Goal: Task Accomplishment & Management: Use online tool/utility

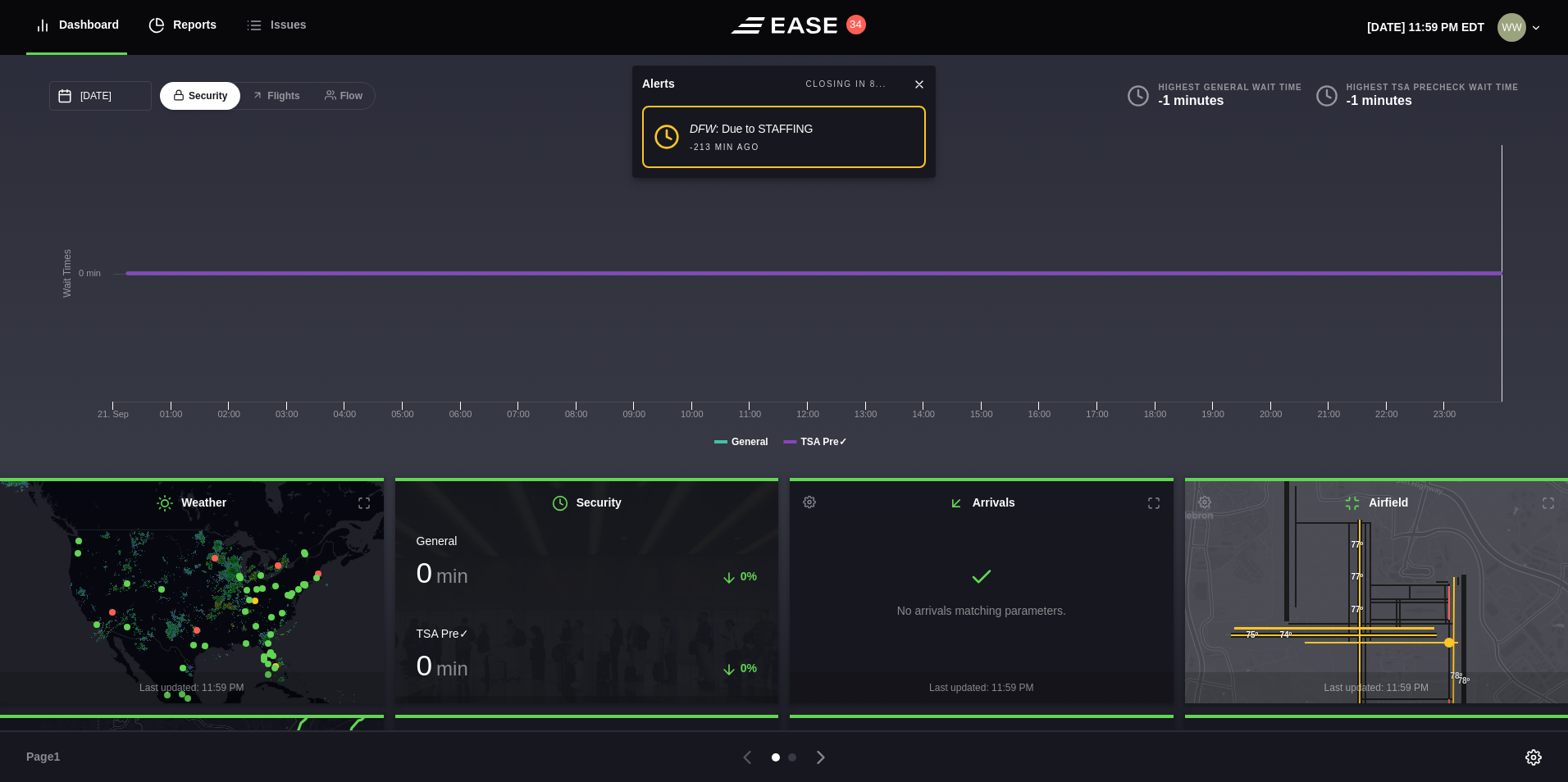
click at [192, 25] on div "Reports" at bounding box center [182, 25] width 68 height 55
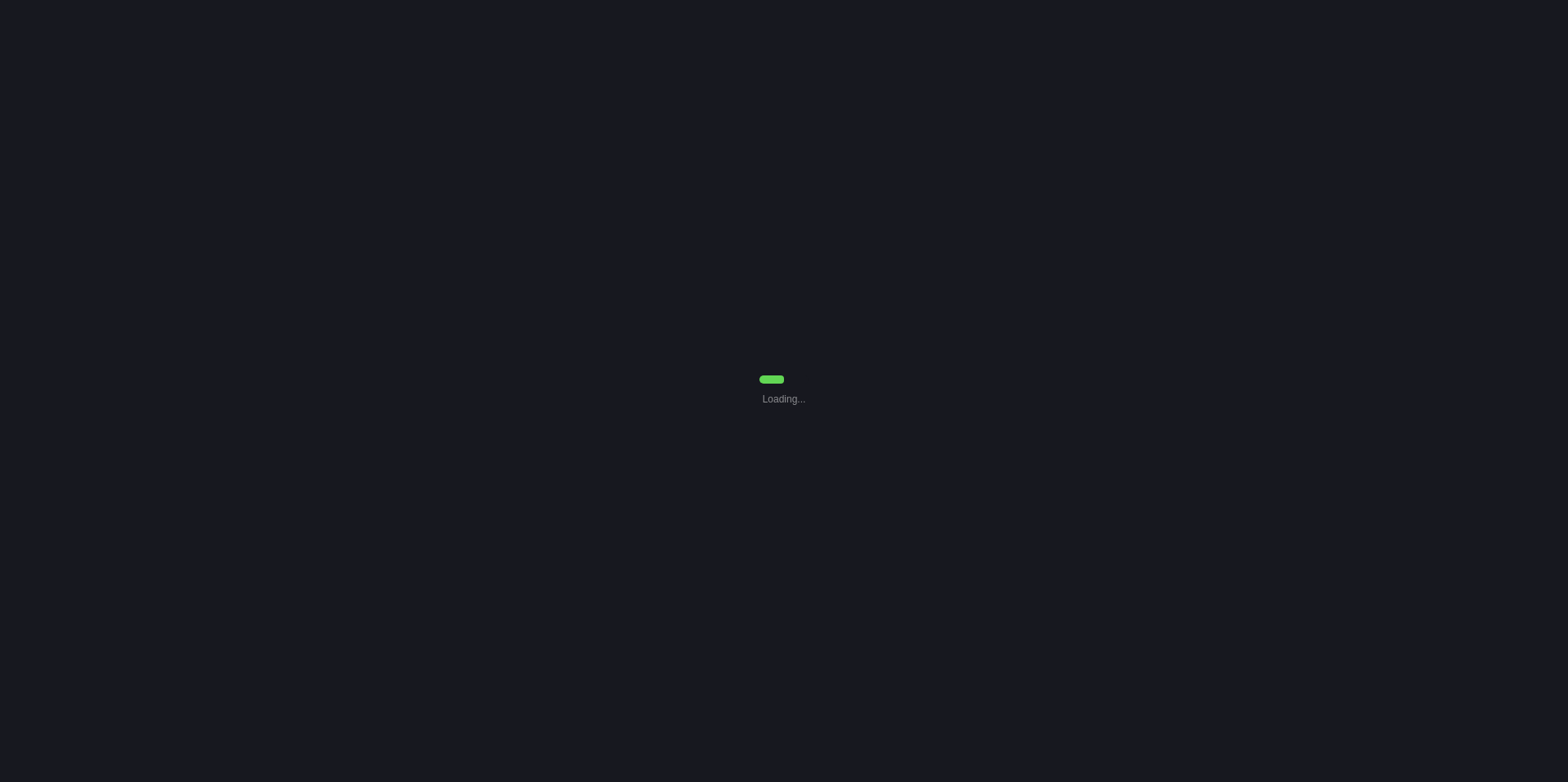
select select "7"
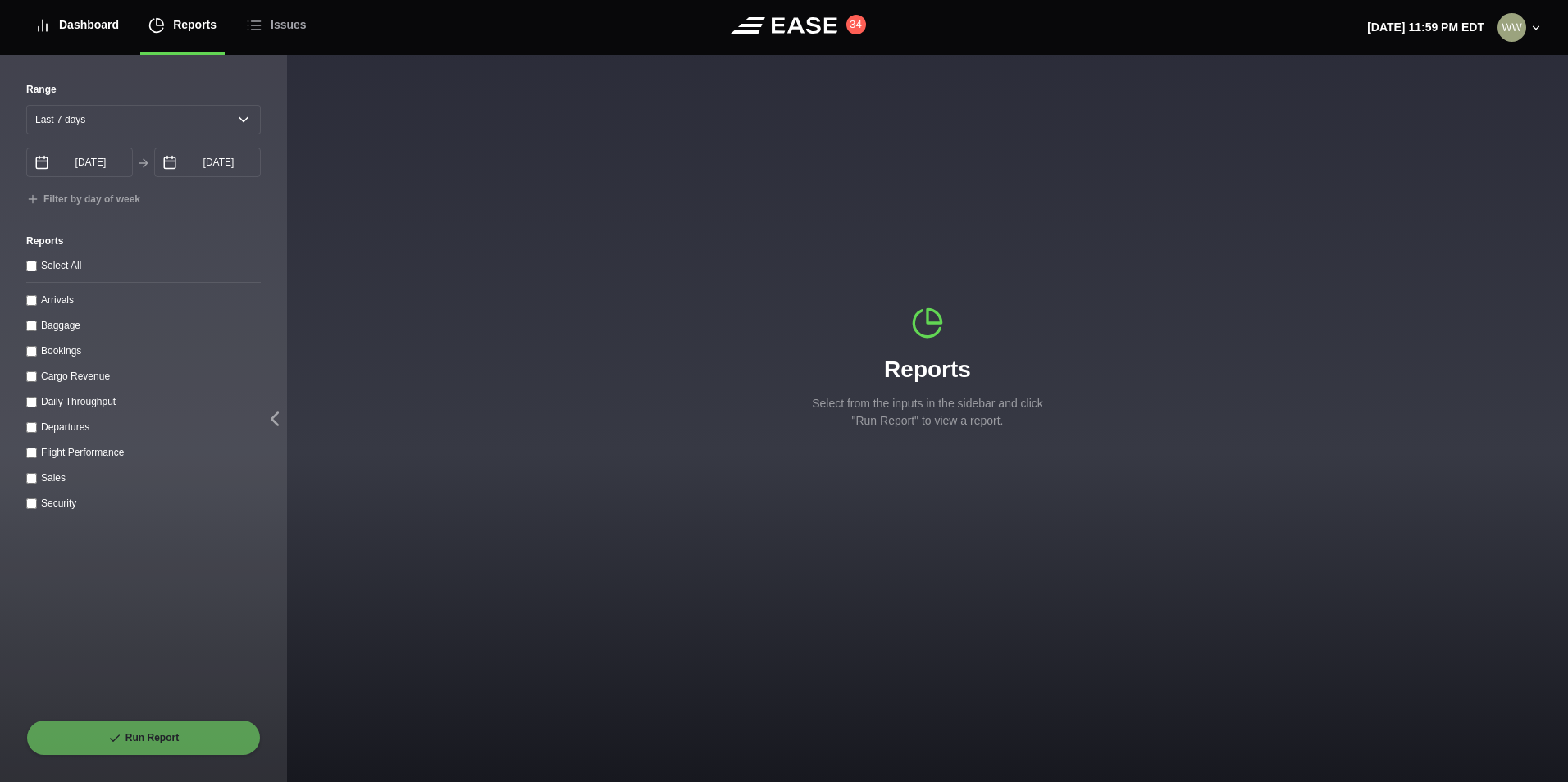
click at [74, 25] on div "Dashboard" at bounding box center [77, 25] width 85 height 55
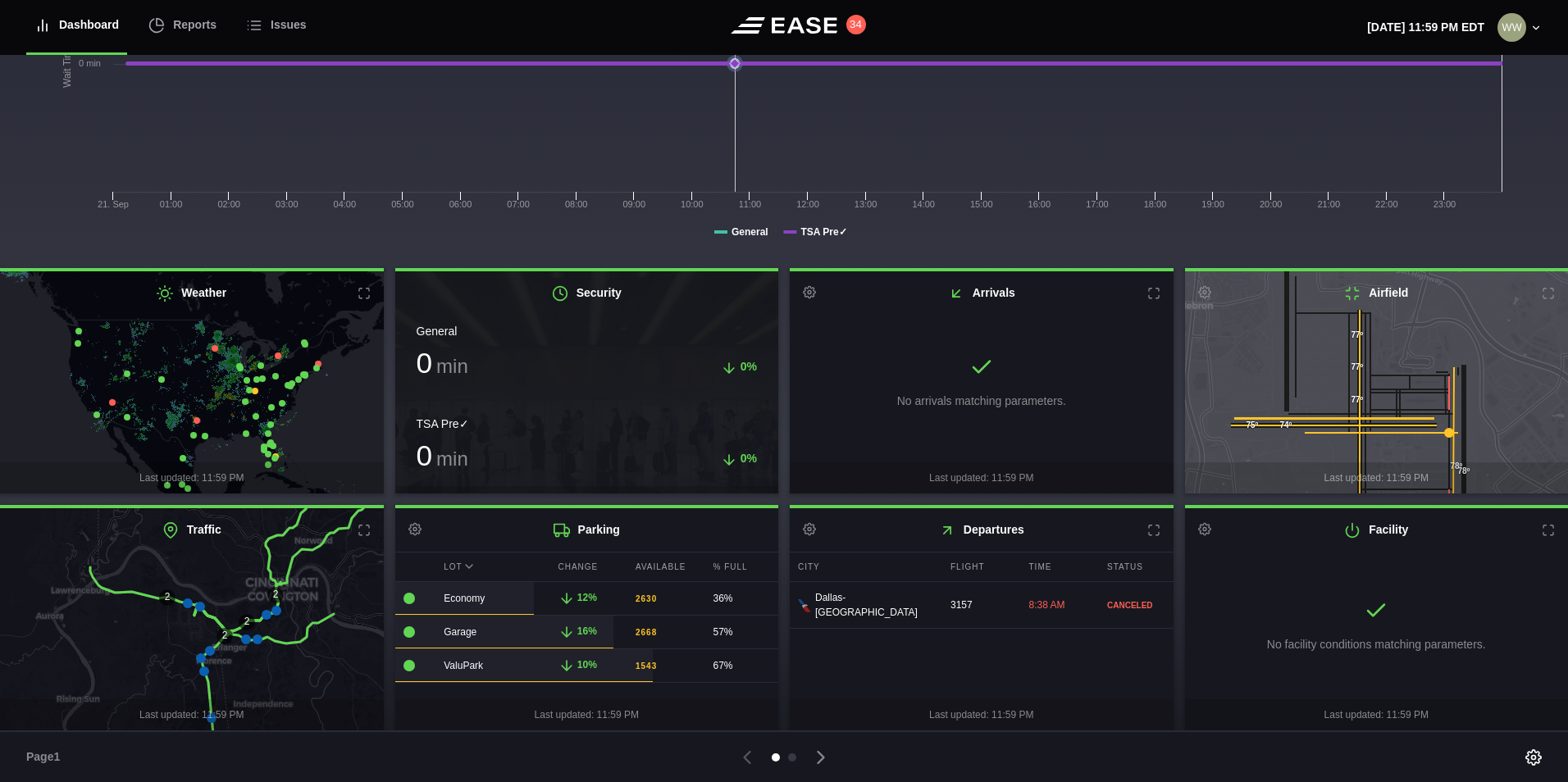
scroll to position [211, 0]
click at [829, 760] on icon at bounding box center [820, 757] width 23 height 23
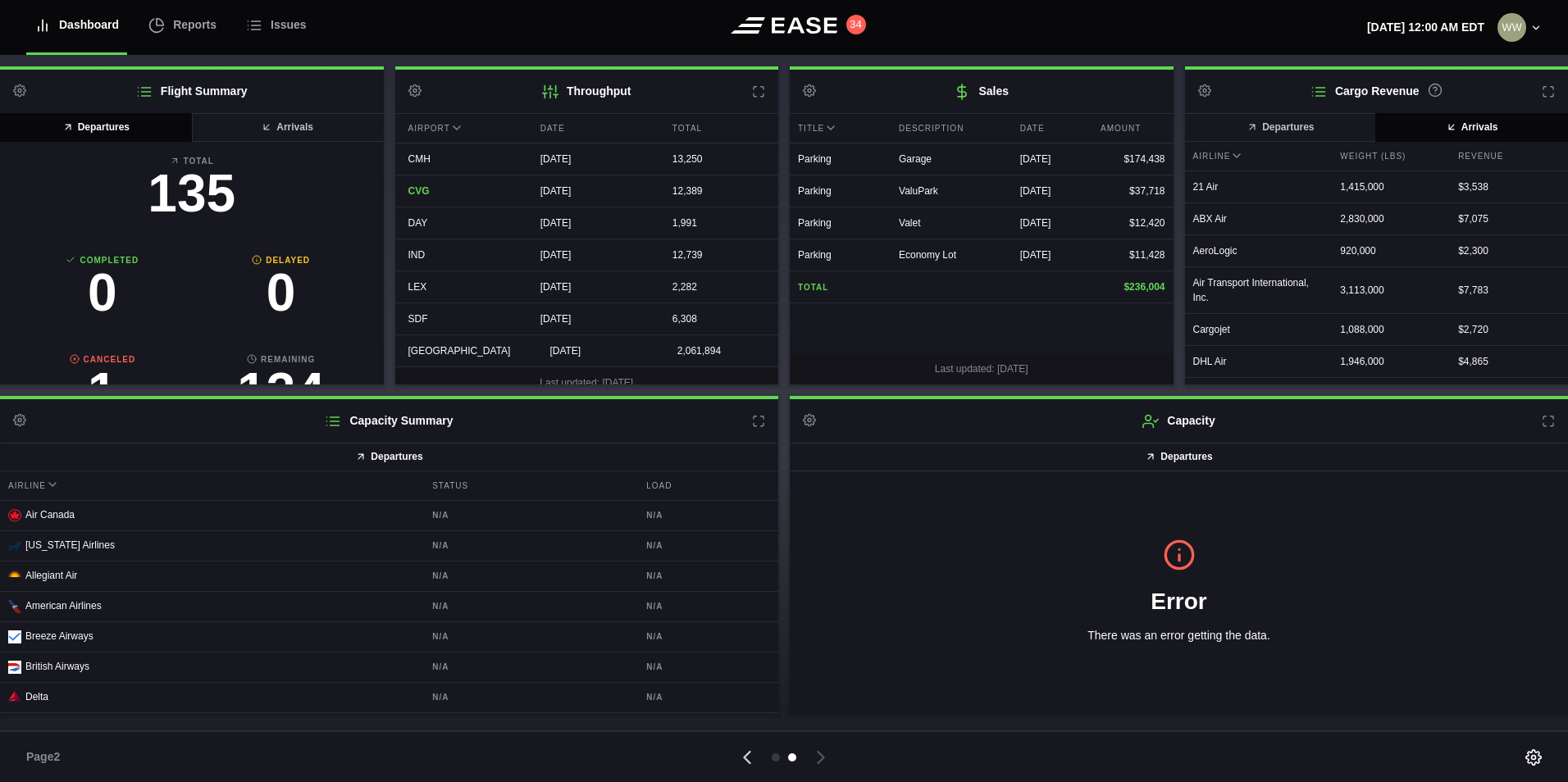
click at [751, 758] on icon at bounding box center [747, 757] width 23 height 23
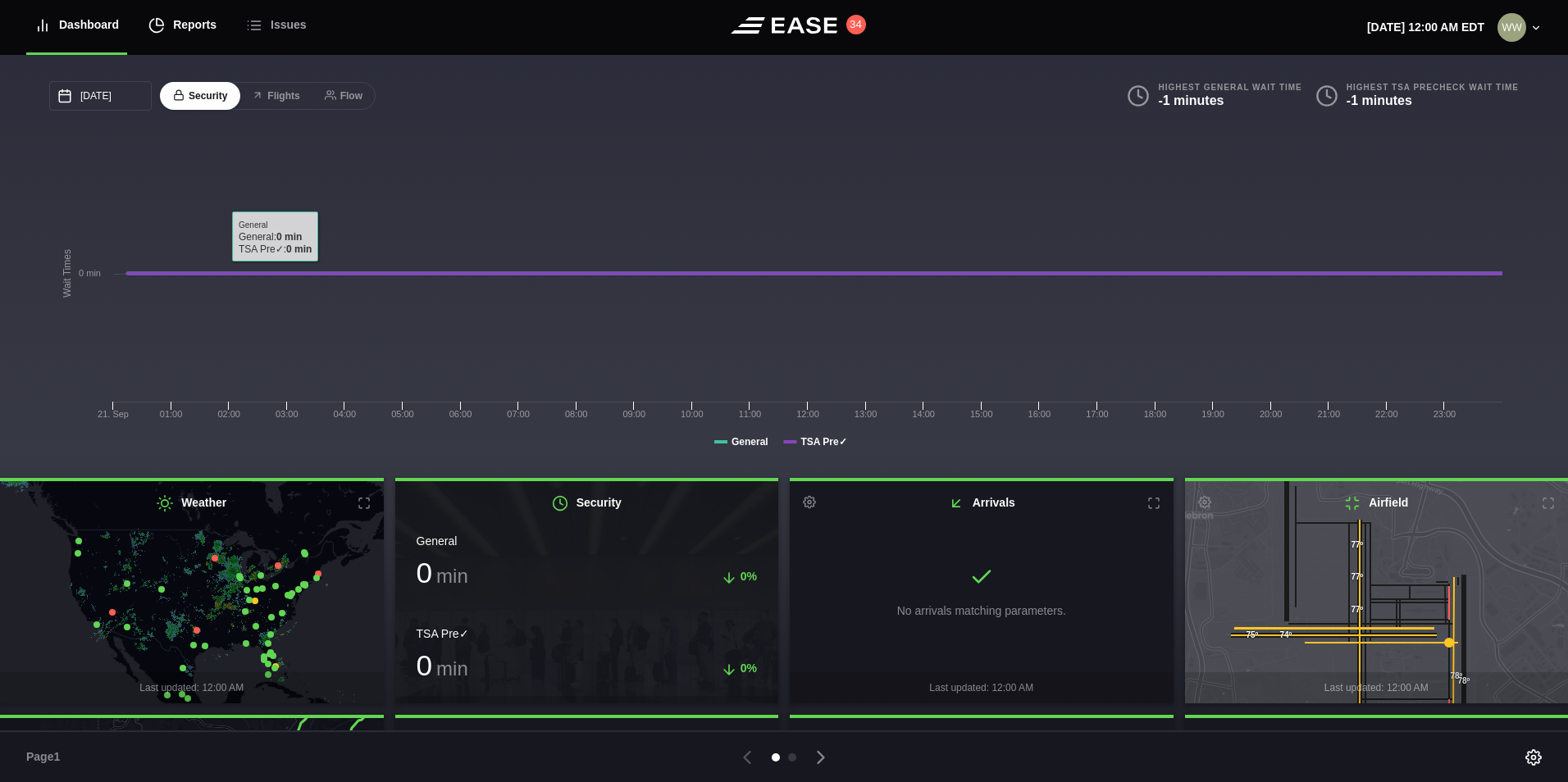
click at [200, 20] on div "Reports" at bounding box center [182, 25] width 68 height 55
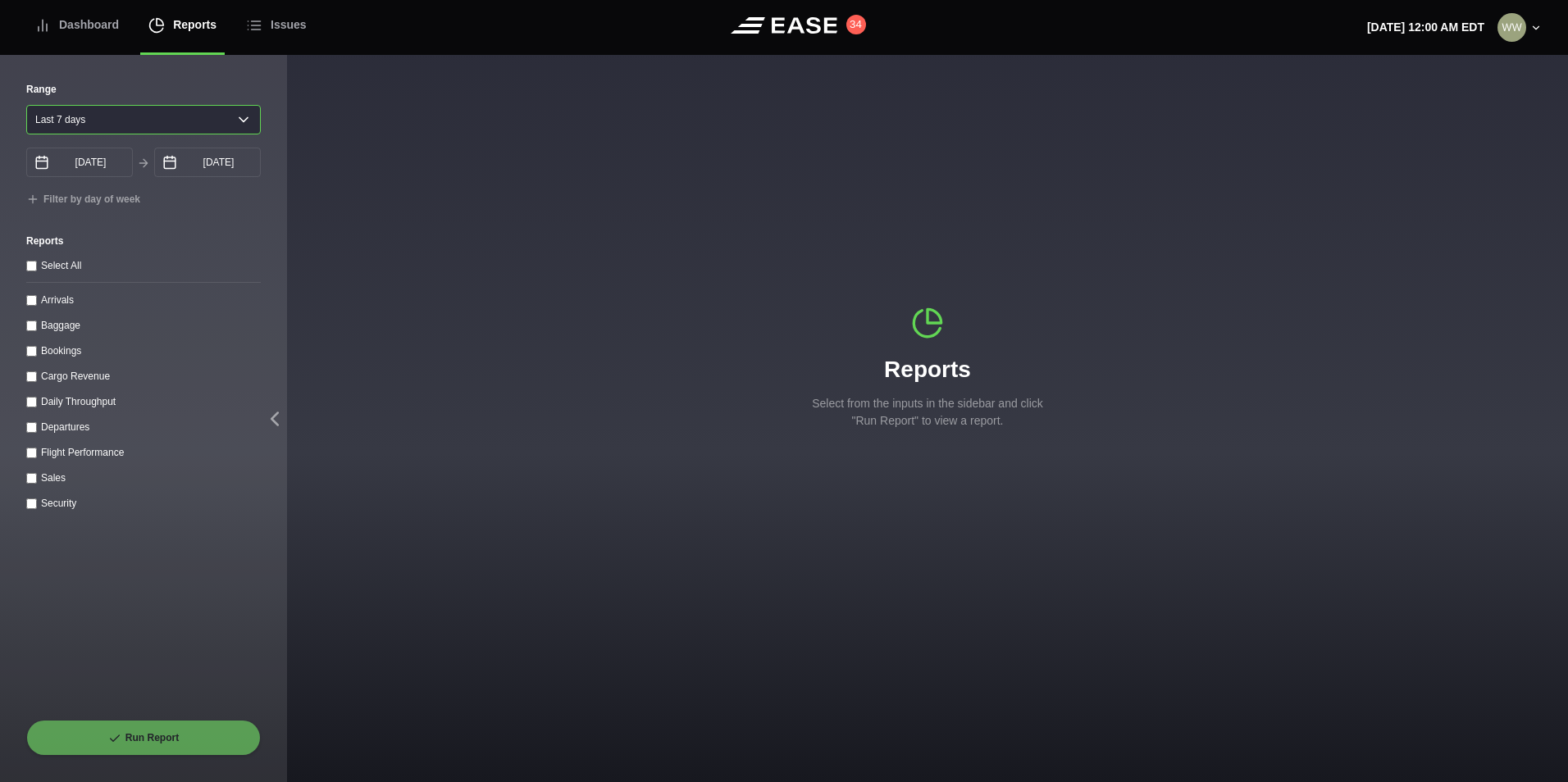
click at [94, 120] on select "[DATE] Last 7 days Last 14 days Last 30 days Last 6 weeks" at bounding box center [143, 119] width 234 height 29
select select "1"
click at [26, 105] on select "[DATE] Last 7 days Last 14 days Last 30 days Last 6 weeks" at bounding box center [143, 119] width 234 height 29
type input "[DATE]"
click at [36, 306] on input "Arrivals" at bounding box center [32, 301] width 11 height 11
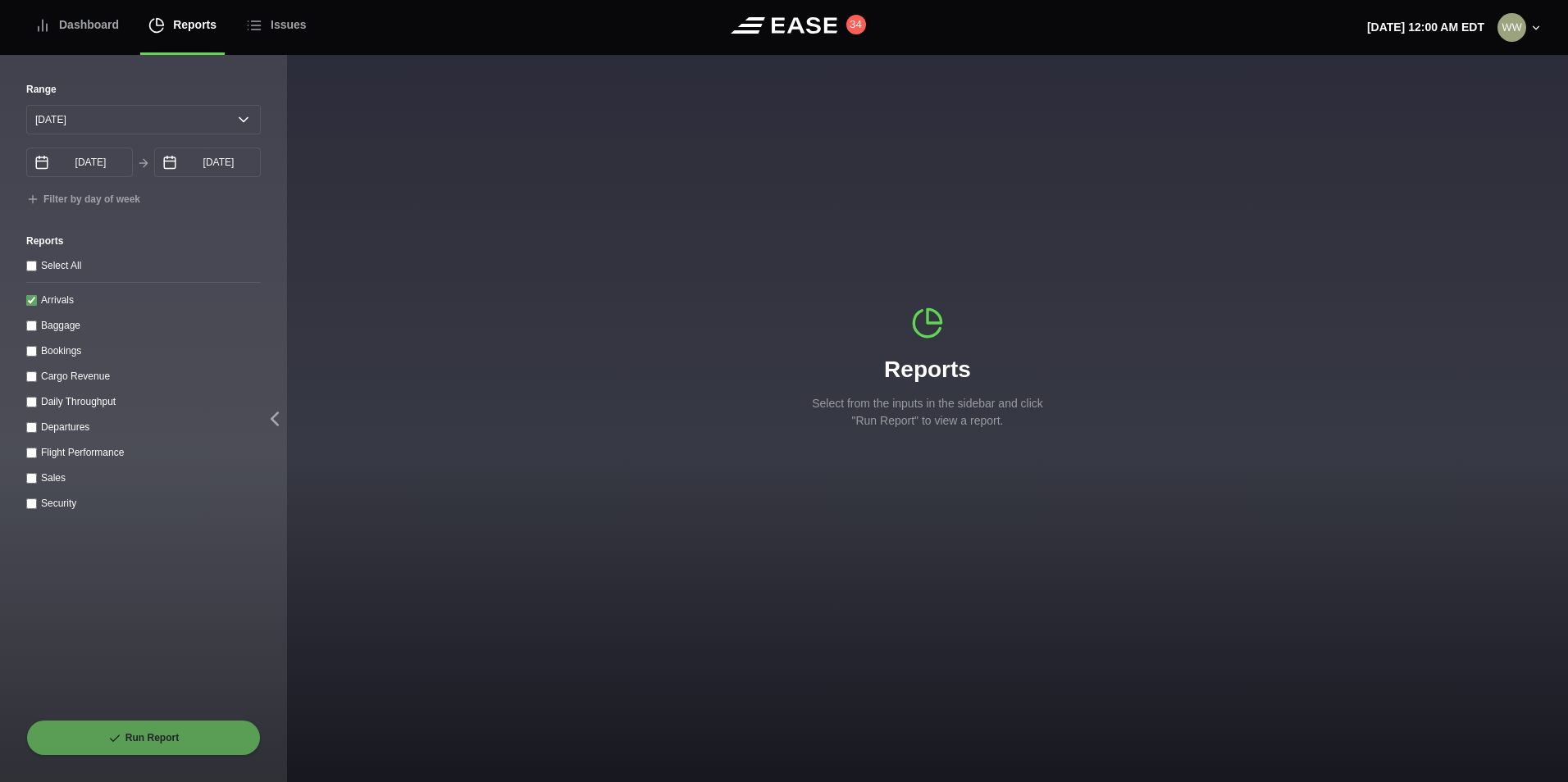
checkbox input "true"
click at [150, 728] on button "Run Report" at bounding box center [143, 738] width 234 height 36
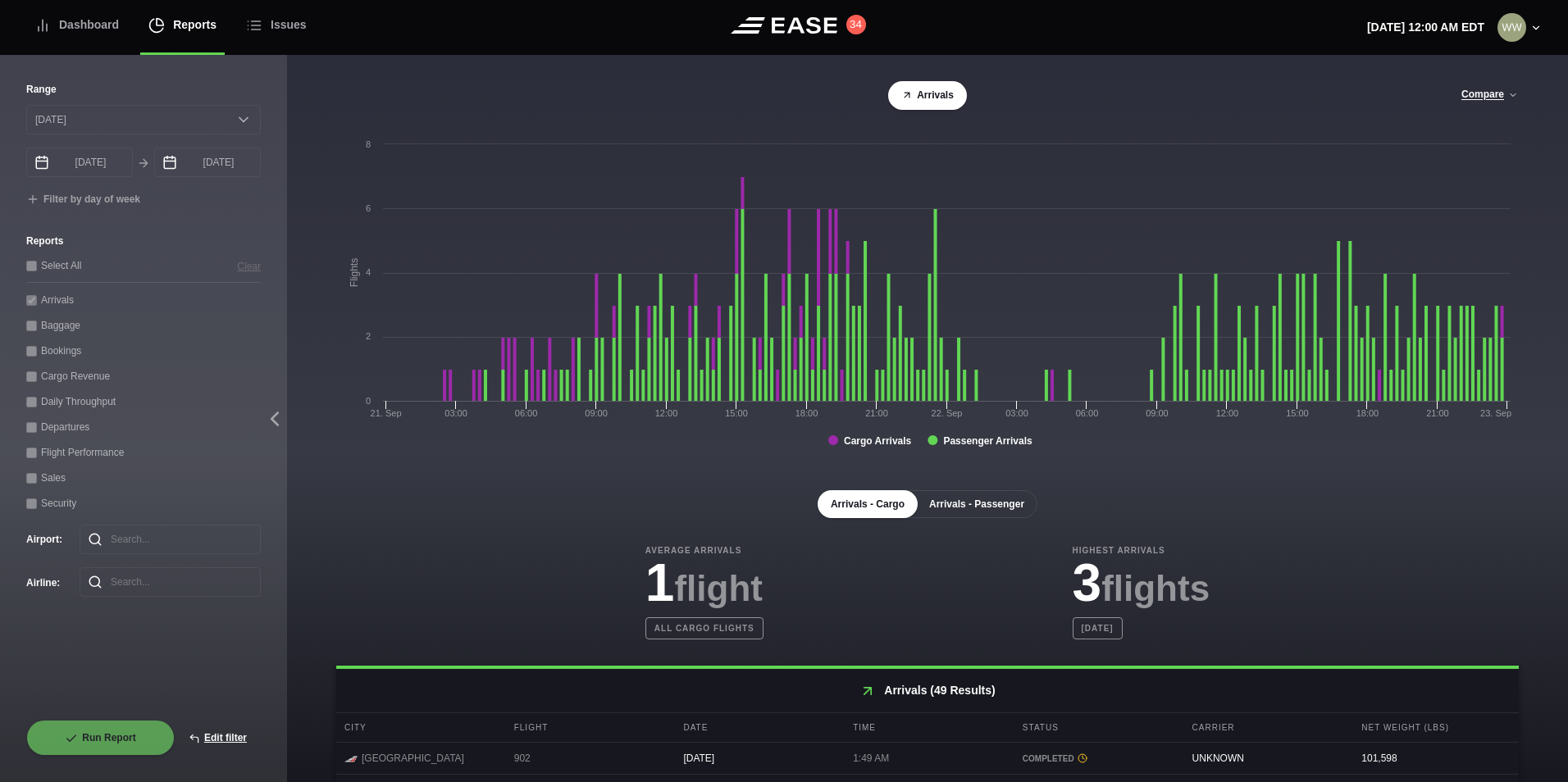
click at [966, 494] on button "Arrivals - Passenger" at bounding box center [976, 504] width 121 height 28
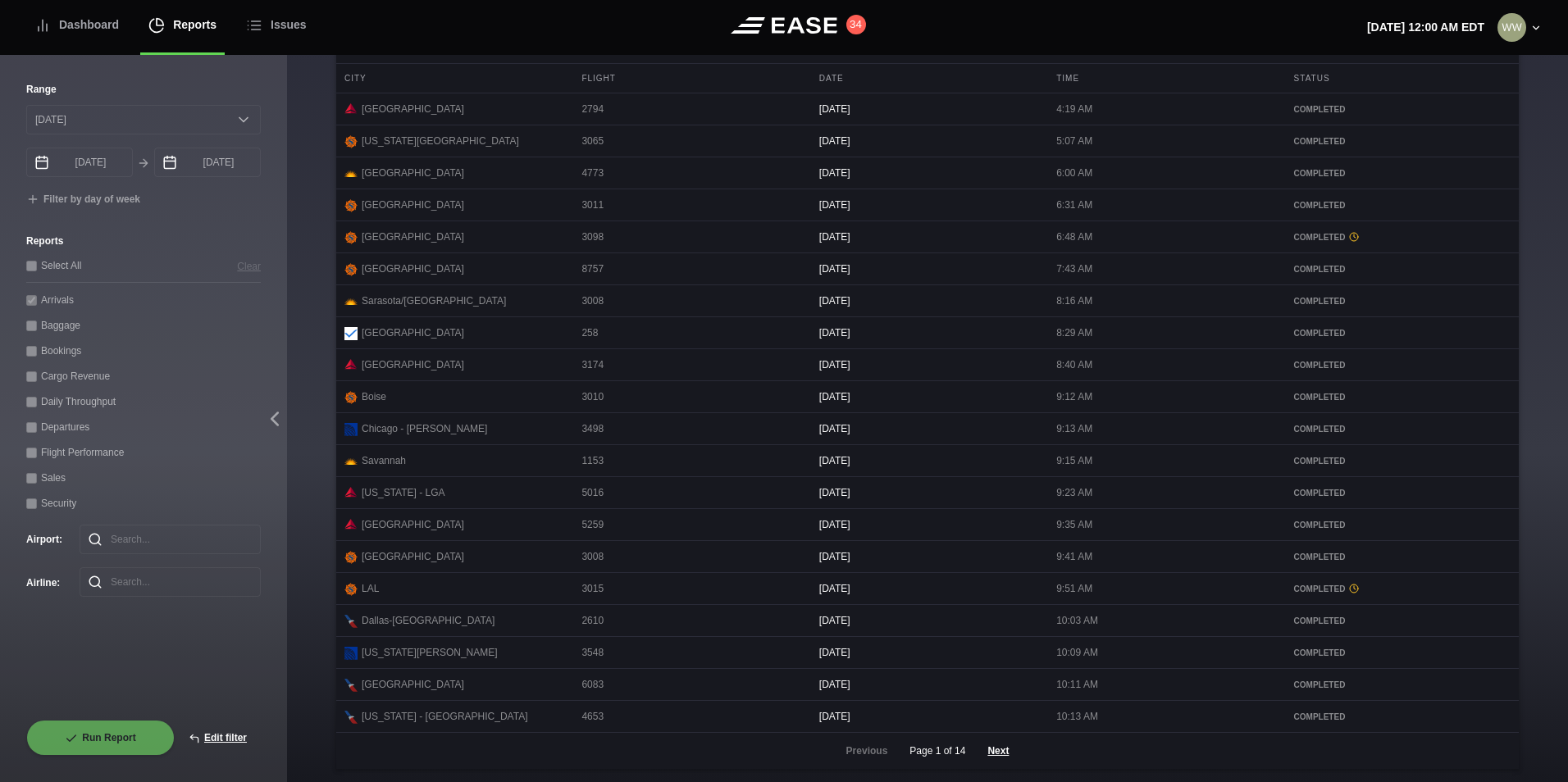
scroll to position [671, 0]
click at [995, 748] on button "Next" at bounding box center [998, 751] width 49 height 36
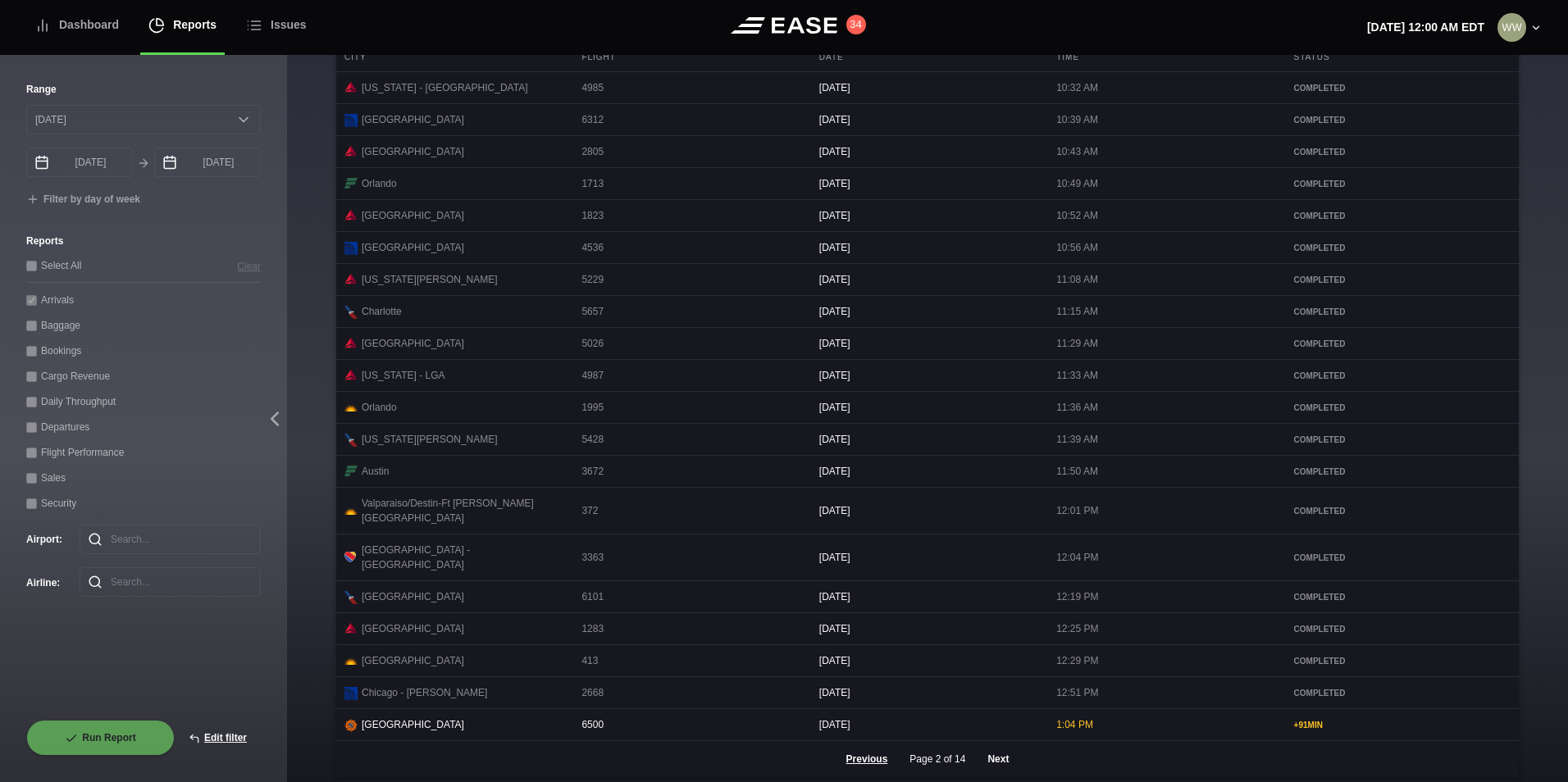
click at [976, 741] on button "Next" at bounding box center [998, 759] width 49 height 36
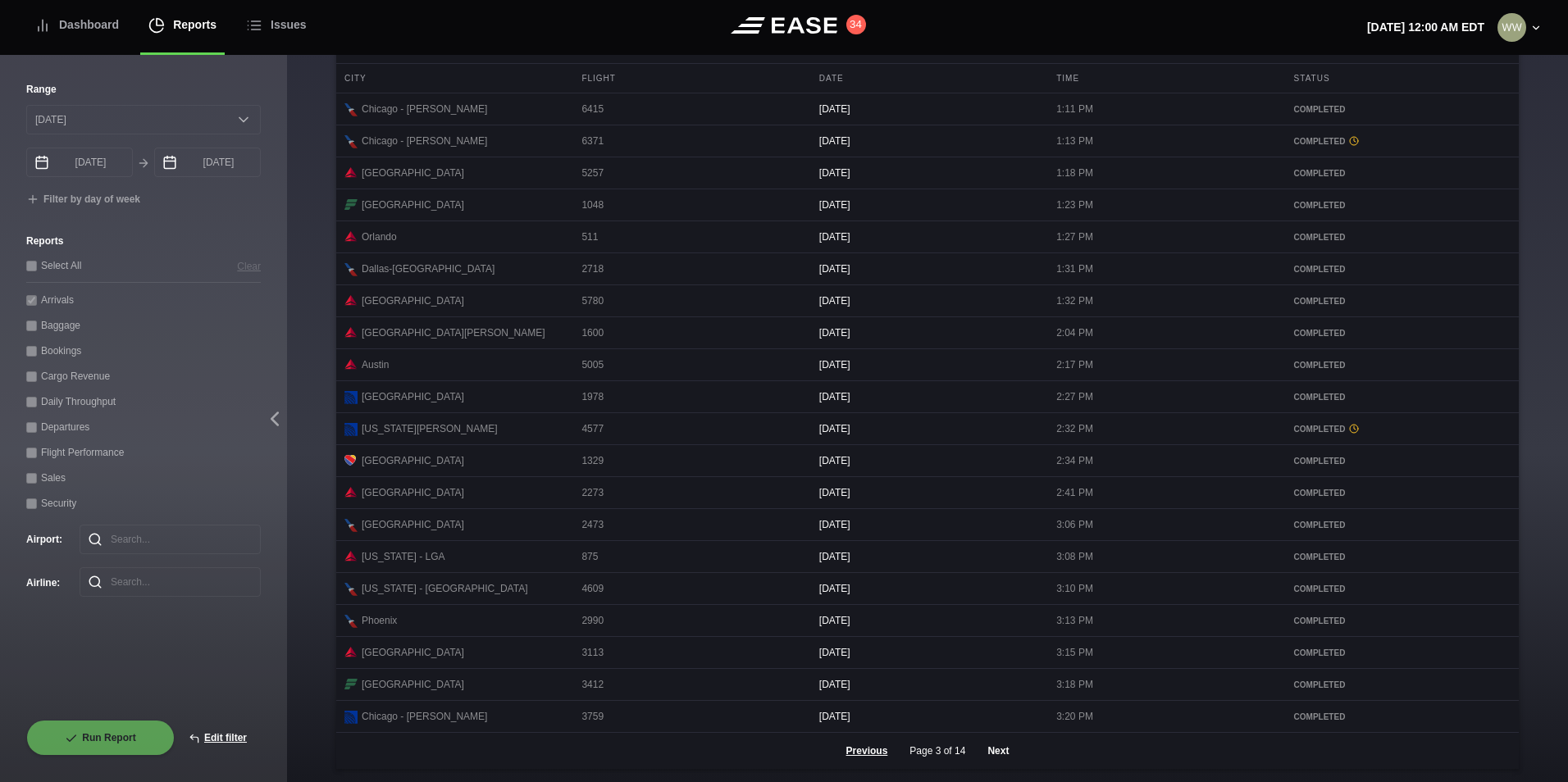
click at [989, 755] on button "Next" at bounding box center [998, 751] width 49 height 36
click at [992, 754] on button "Next" at bounding box center [998, 751] width 49 height 36
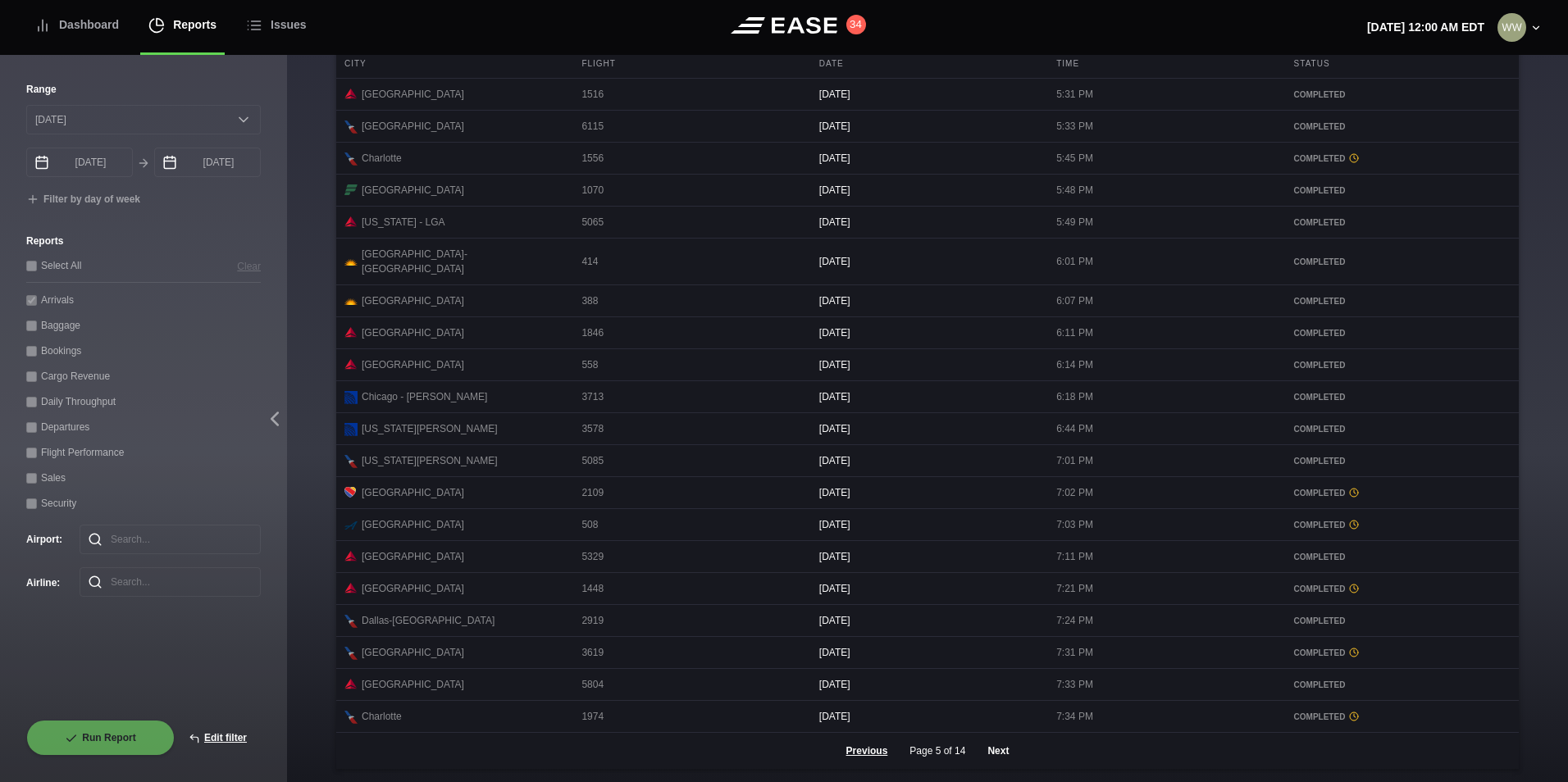
click at [1010, 746] on button "Next" at bounding box center [998, 751] width 49 height 36
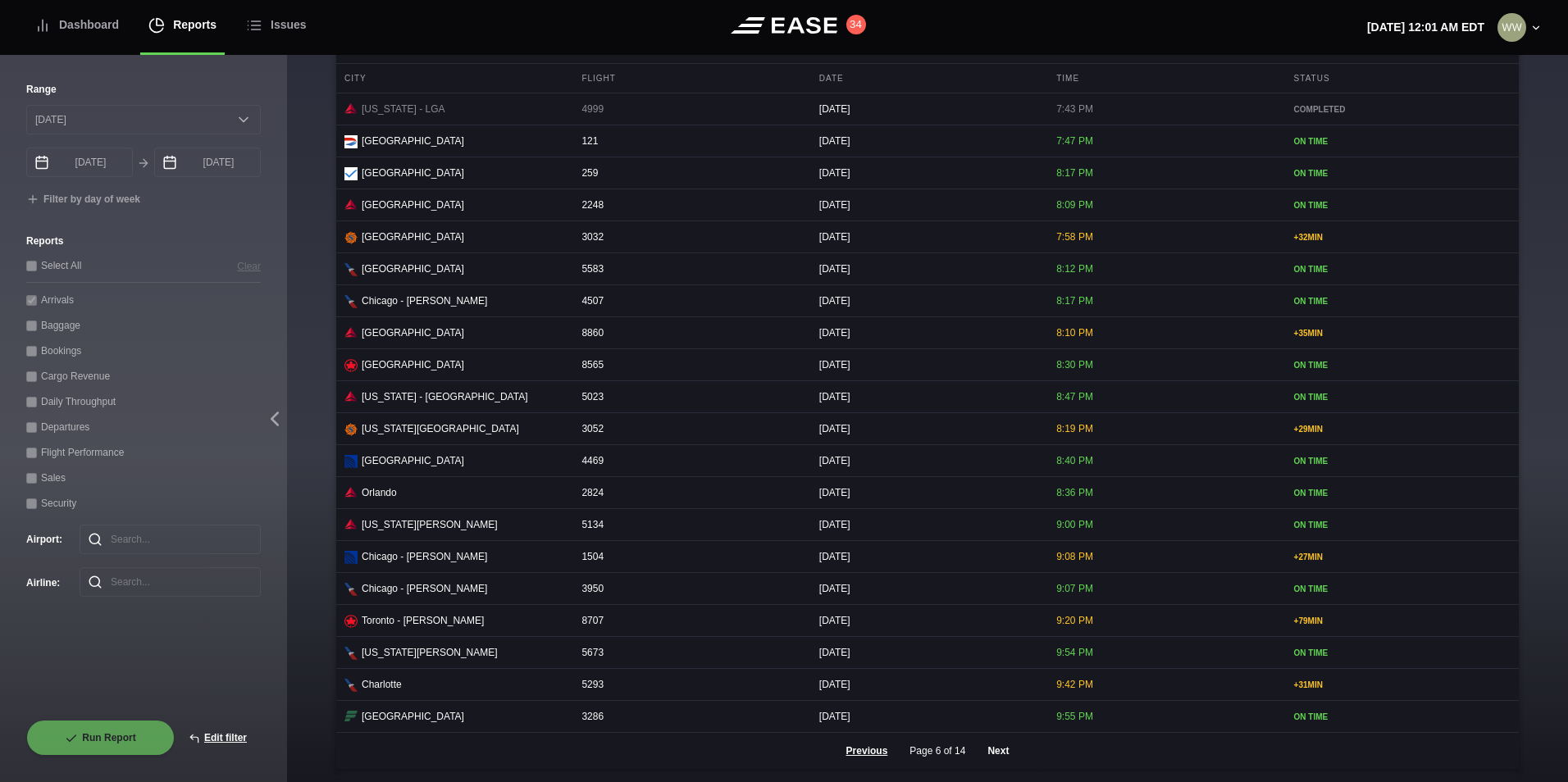
click at [994, 760] on button "Next" at bounding box center [998, 751] width 49 height 36
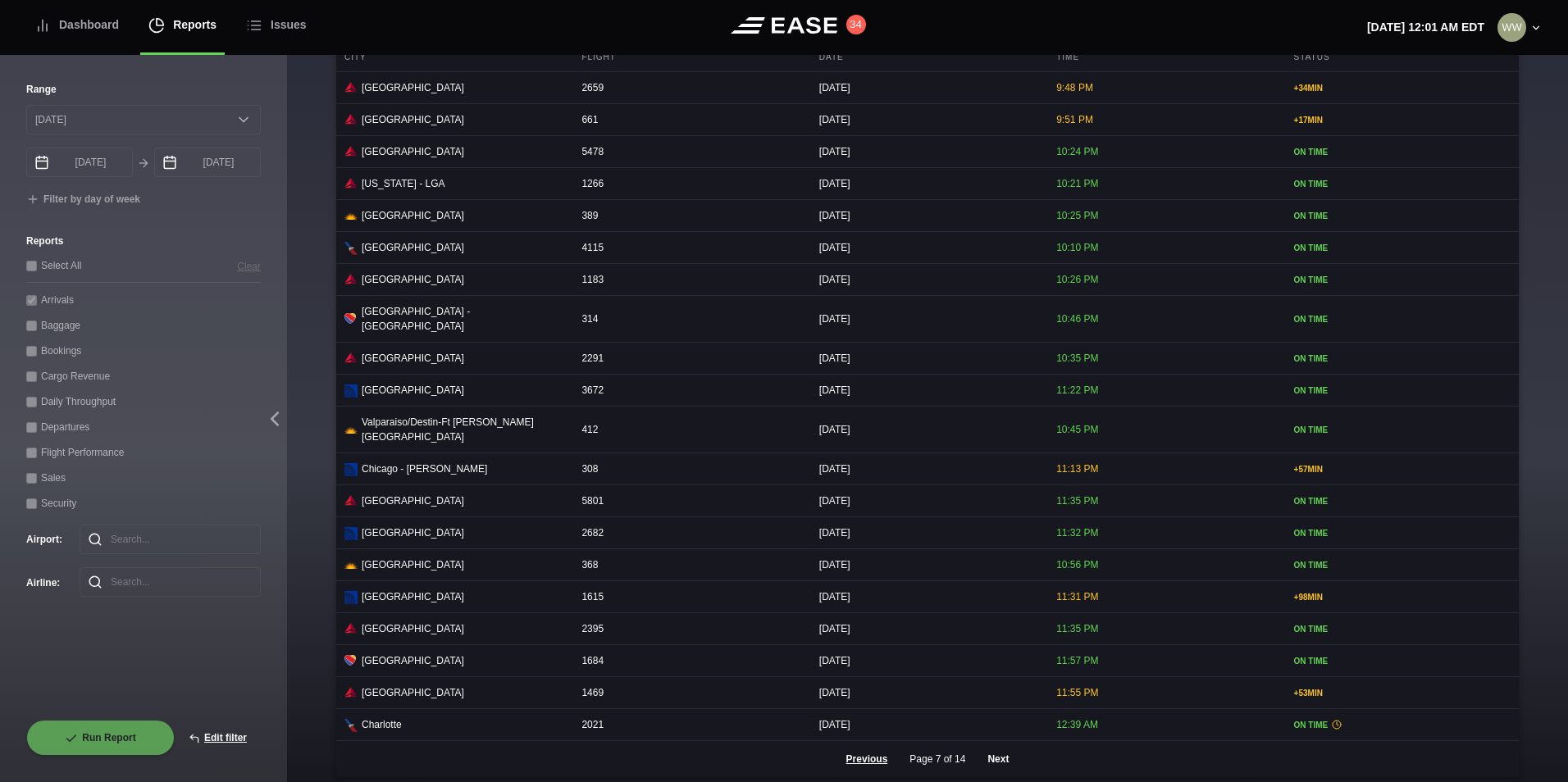
click at [999, 746] on button "Next" at bounding box center [998, 759] width 49 height 36
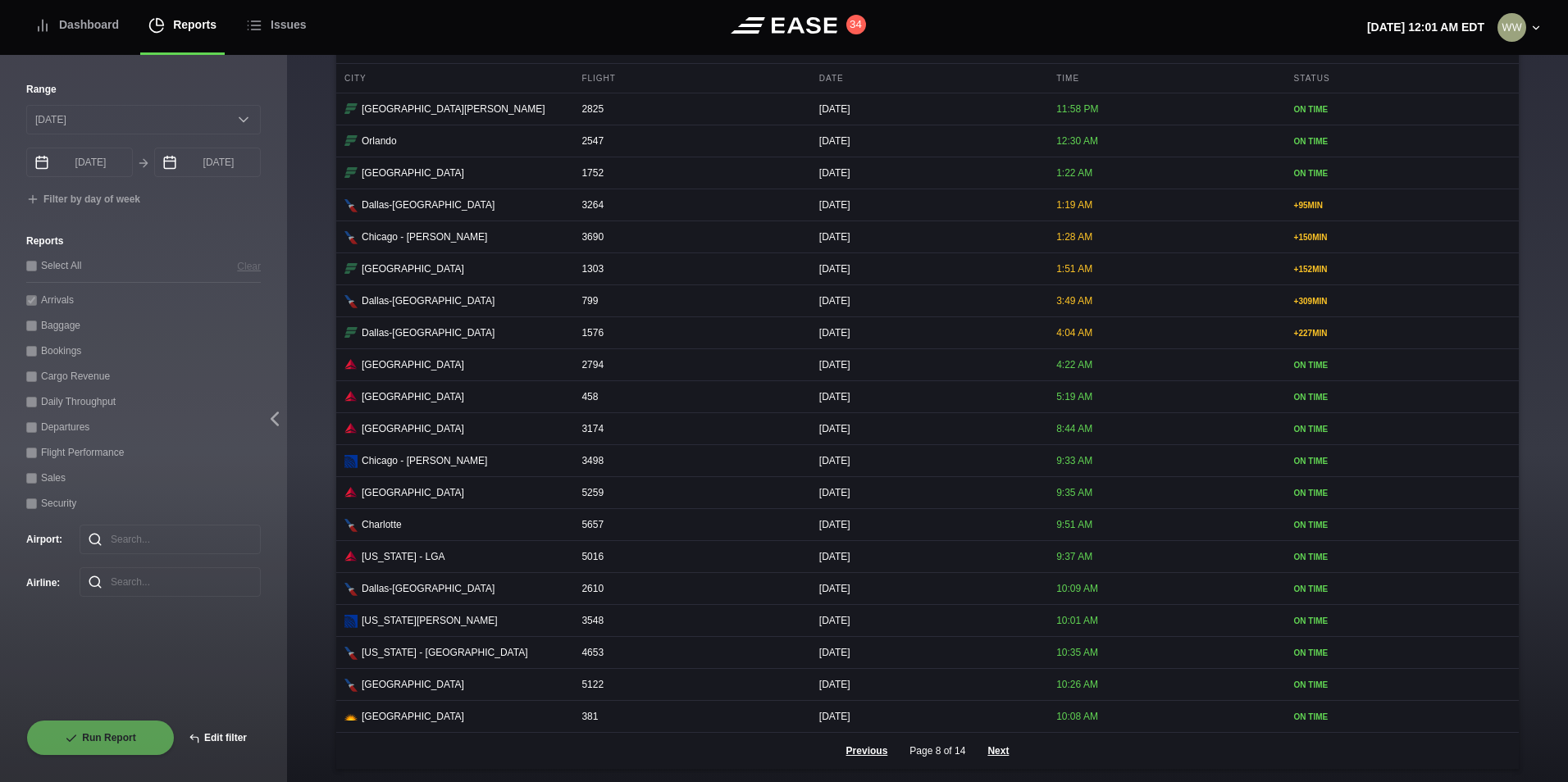
click at [224, 731] on button "Edit filter" at bounding box center [218, 738] width 86 height 36
select select "0"
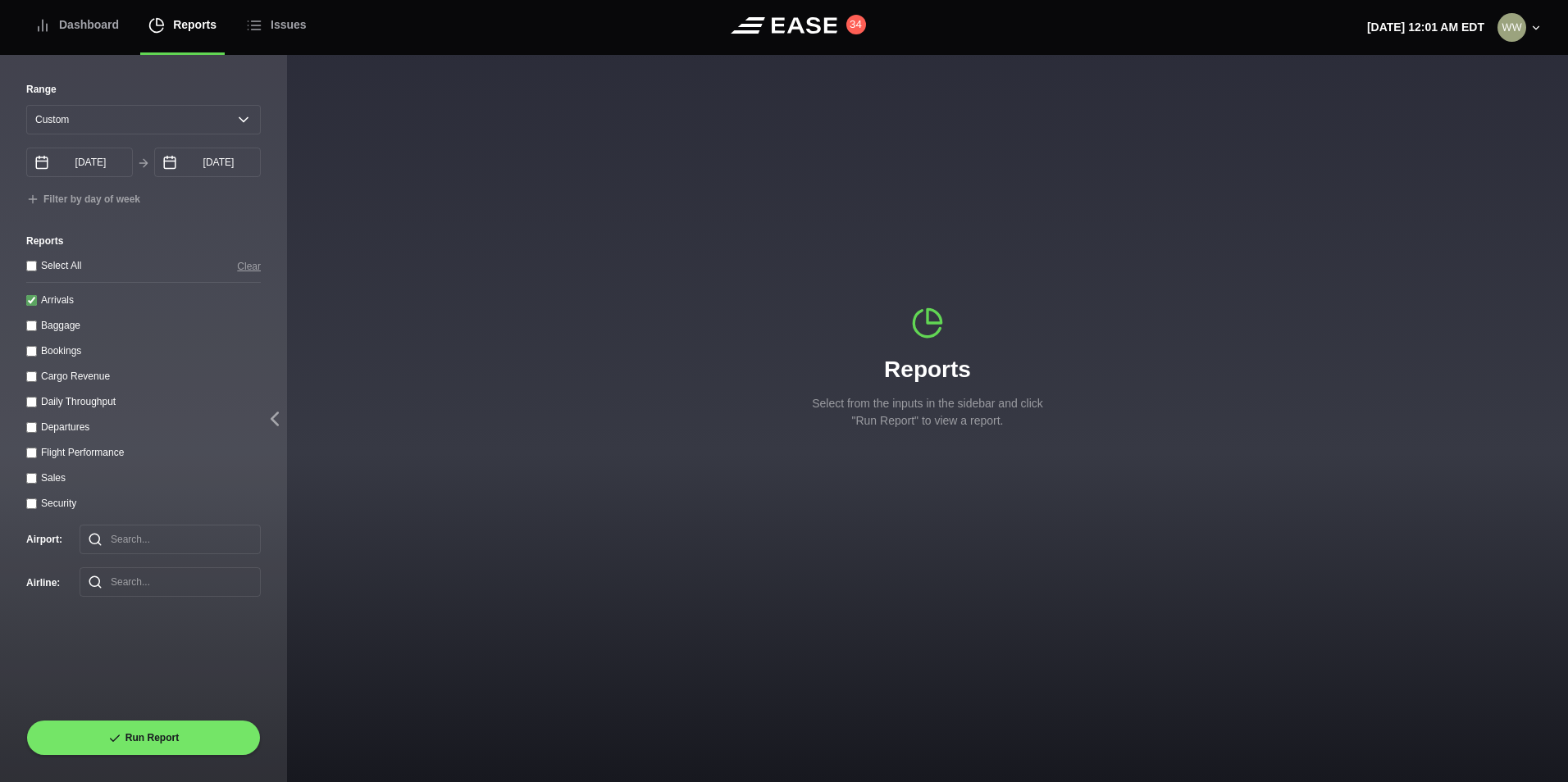
click at [35, 302] on input "Arrivals" at bounding box center [32, 301] width 11 height 11
checkbox input "false"
click at [33, 430] on input "Departures" at bounding box center [32, 427] width 11 height 11
checkbox input "true"
click at [77, 114] on select "[DATE] Last 7 days Last 14 days Last 30 days Last 6 weeks Custom" at bounding box center [143, 119] width 234 height 29
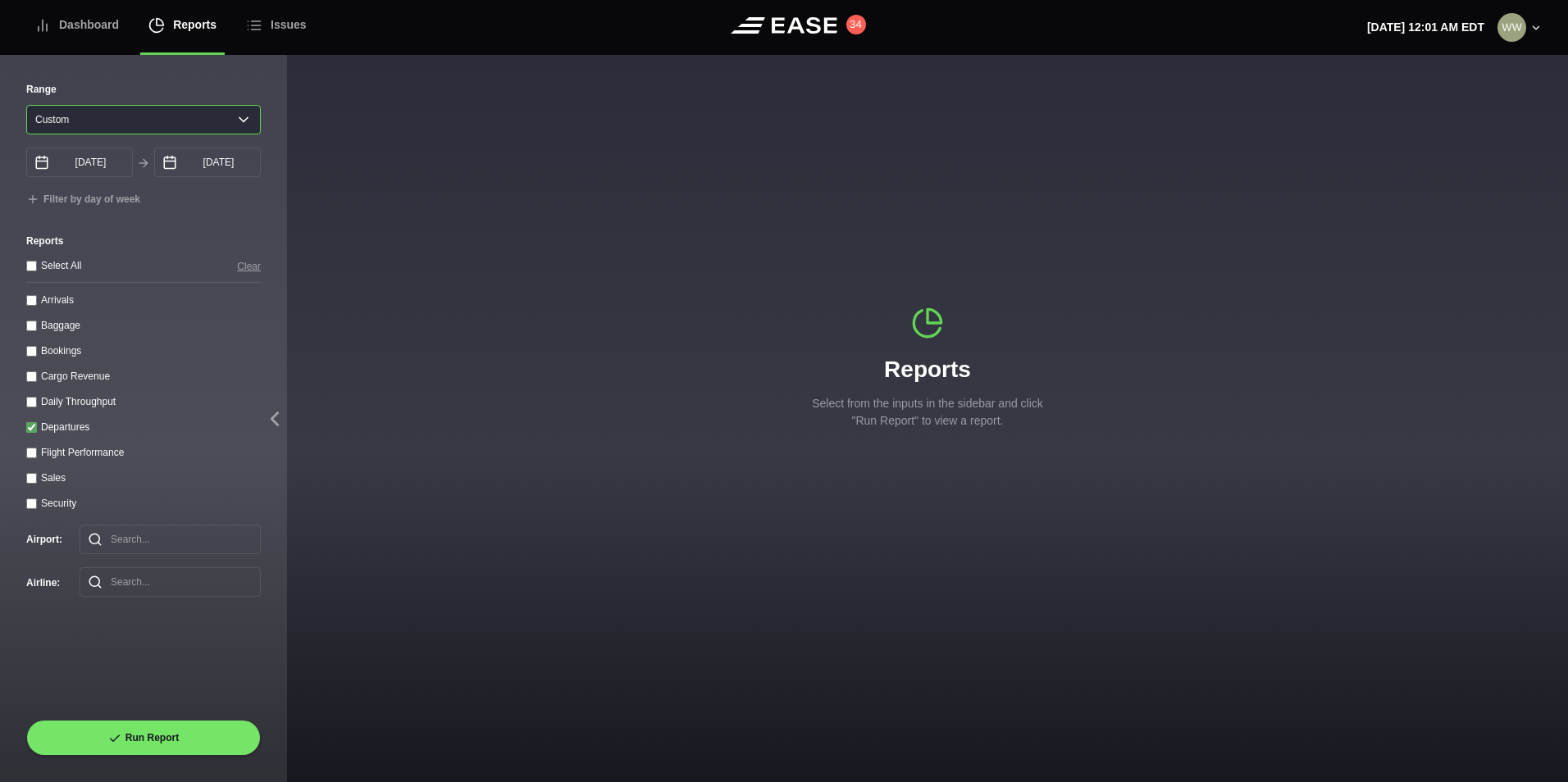
select select "1"
click at [26, 105] on select "[DATE] Last 7 days Last 14 days Last 30 days Last 6 weeks Custom" at bounding box center [143, 119] width 234 height 29
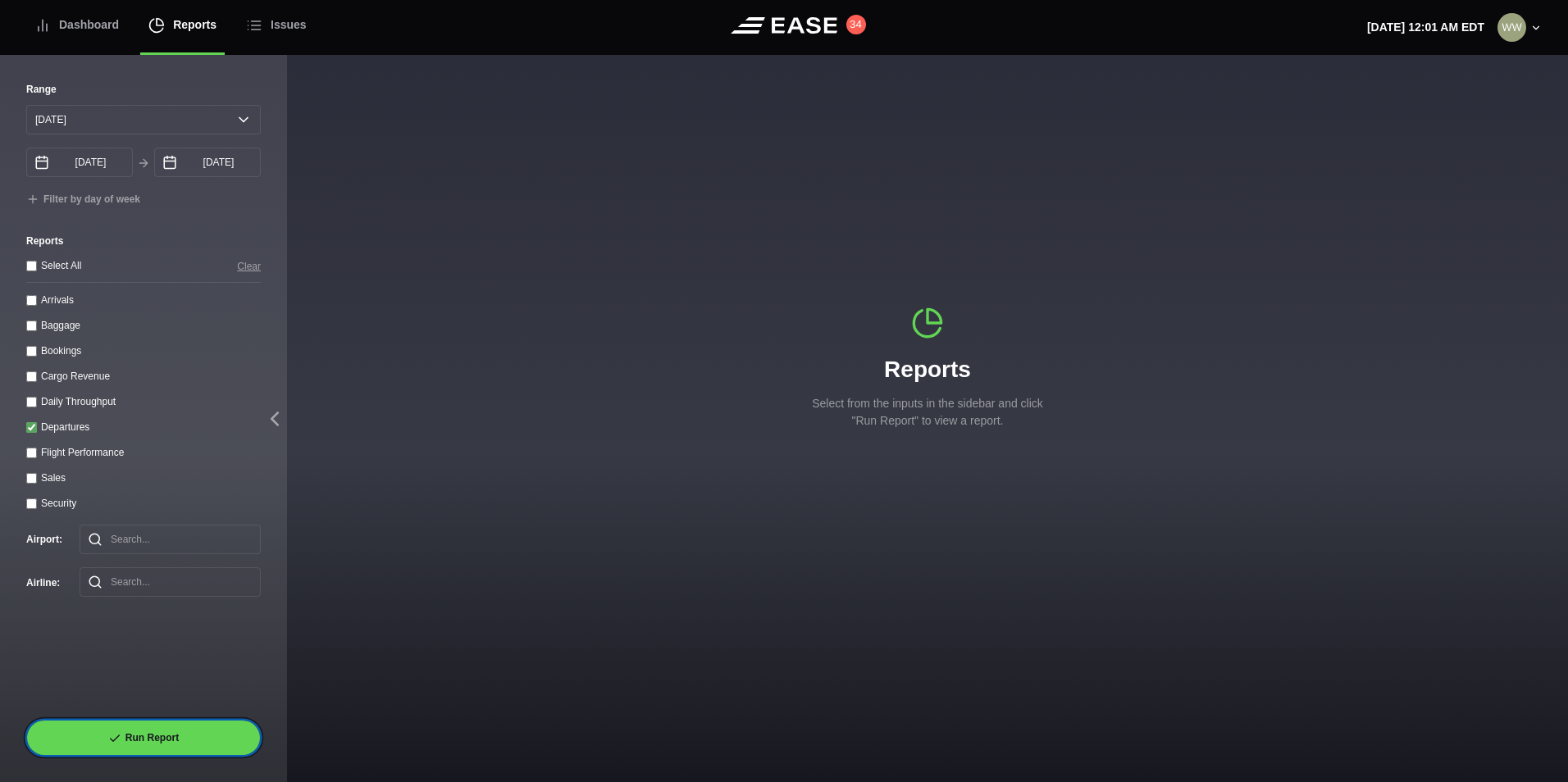
click at [182, 738] on button "Run Report" at bounding box center [143, 738] width 234 height 36
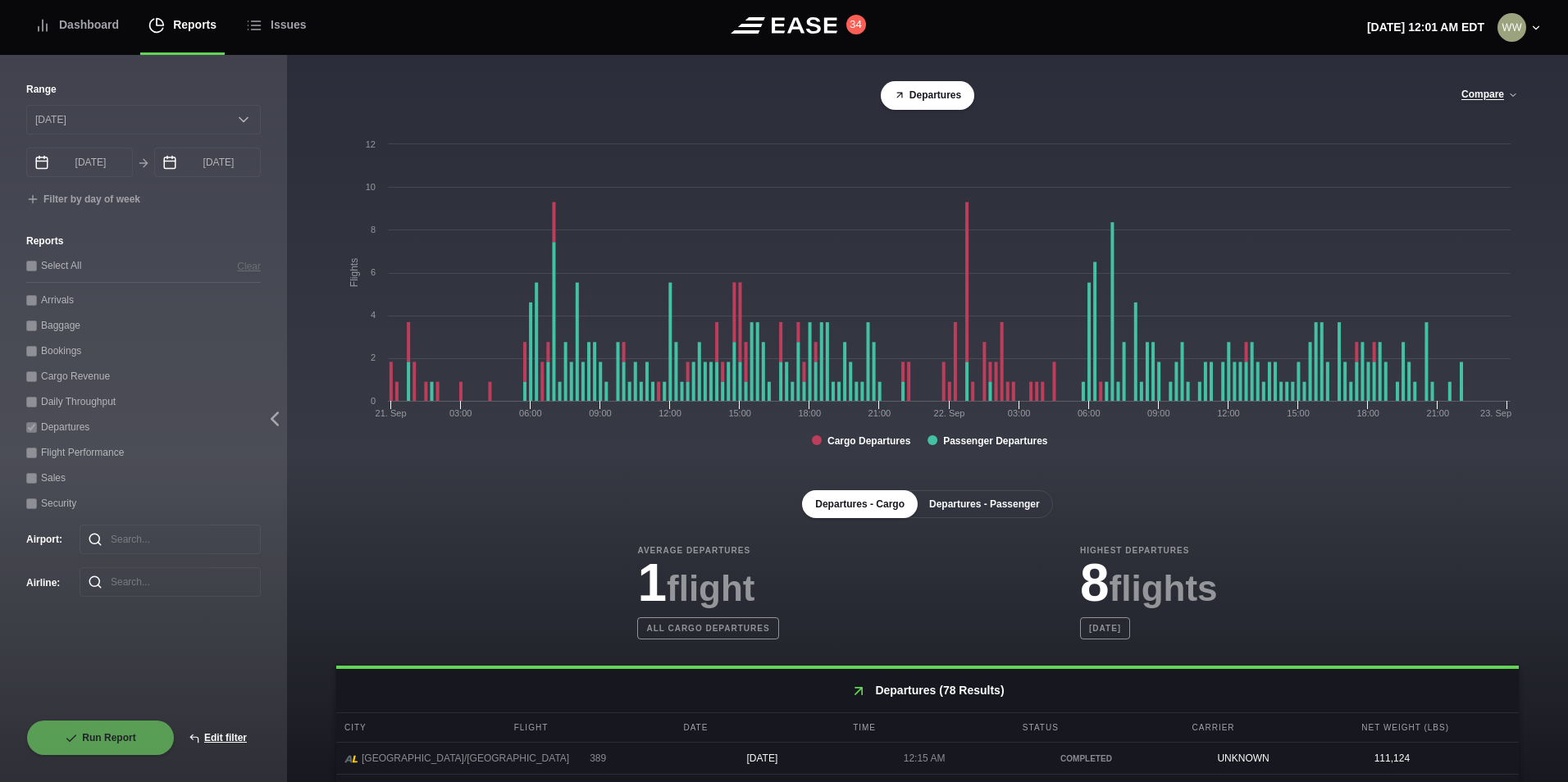
click at [944, 507] on button "Departures - Passenger" at bounding box center [985, 504] width 137 height 28
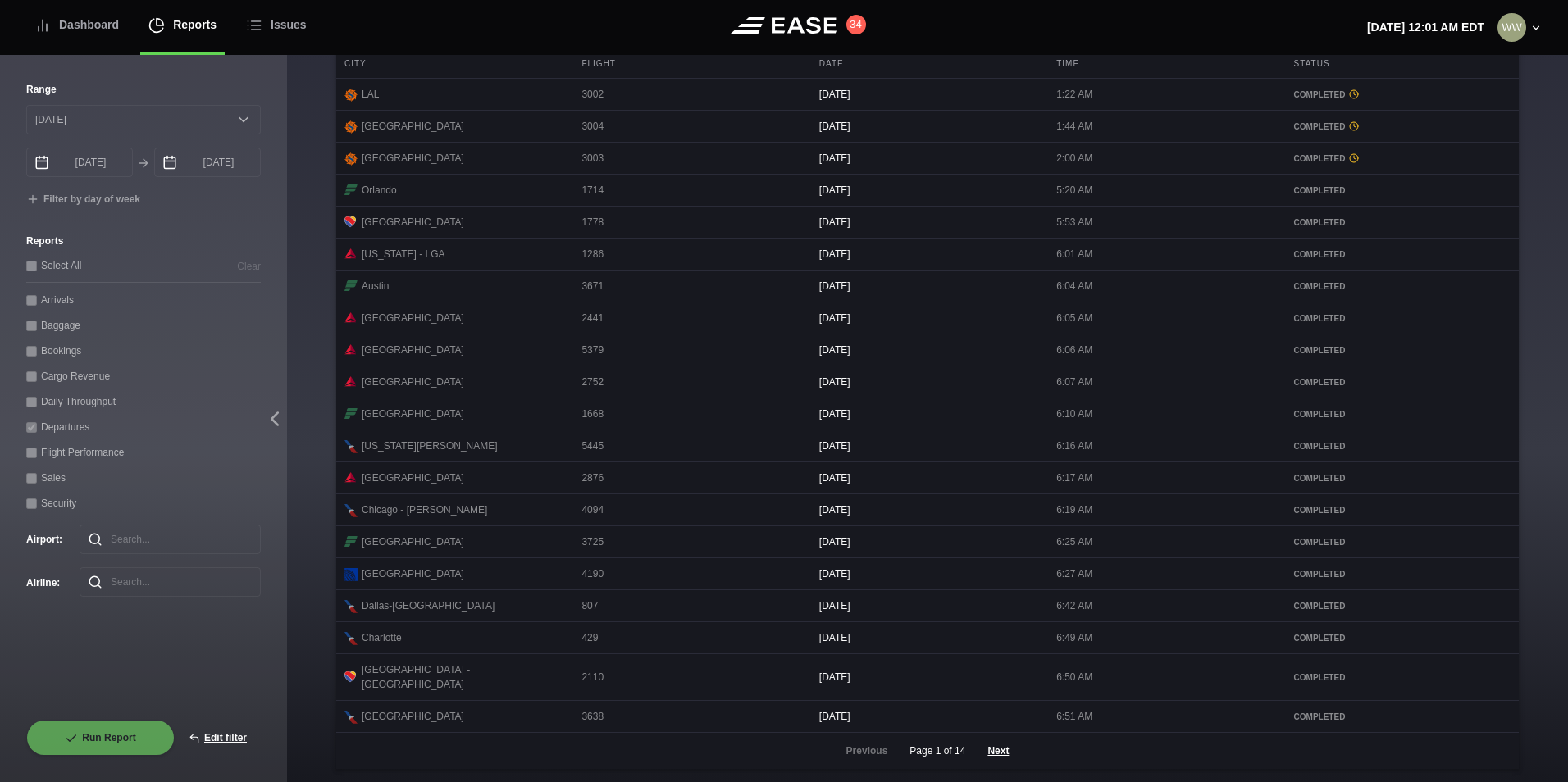
scroll to position [671, 0]
click at [998, 748] on button "Next" at bounding box center [998, 751] width 49 height 36
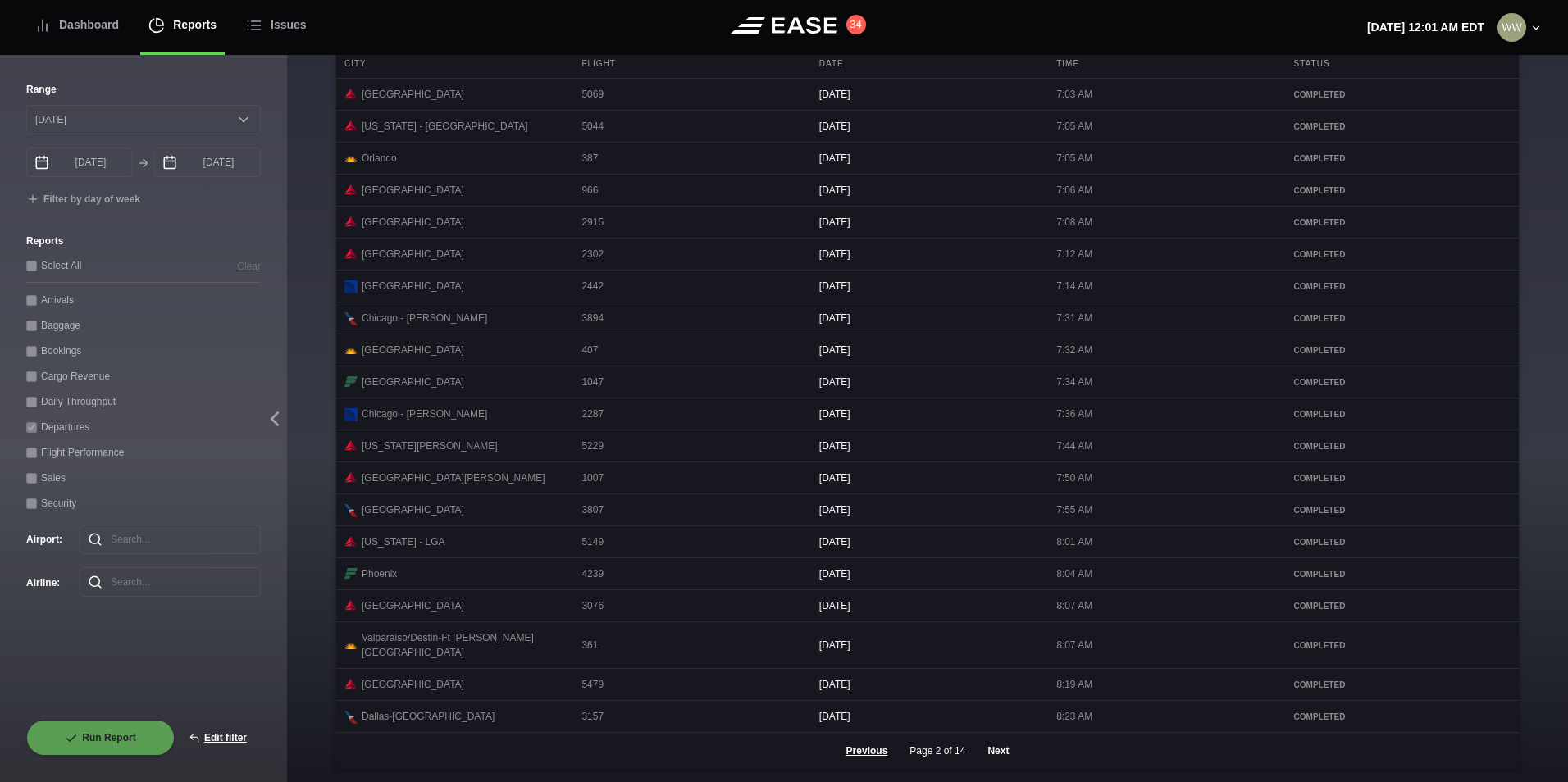
click at [996, 746] on button "Next" at bounding box center [998, 751] width 49 height 36
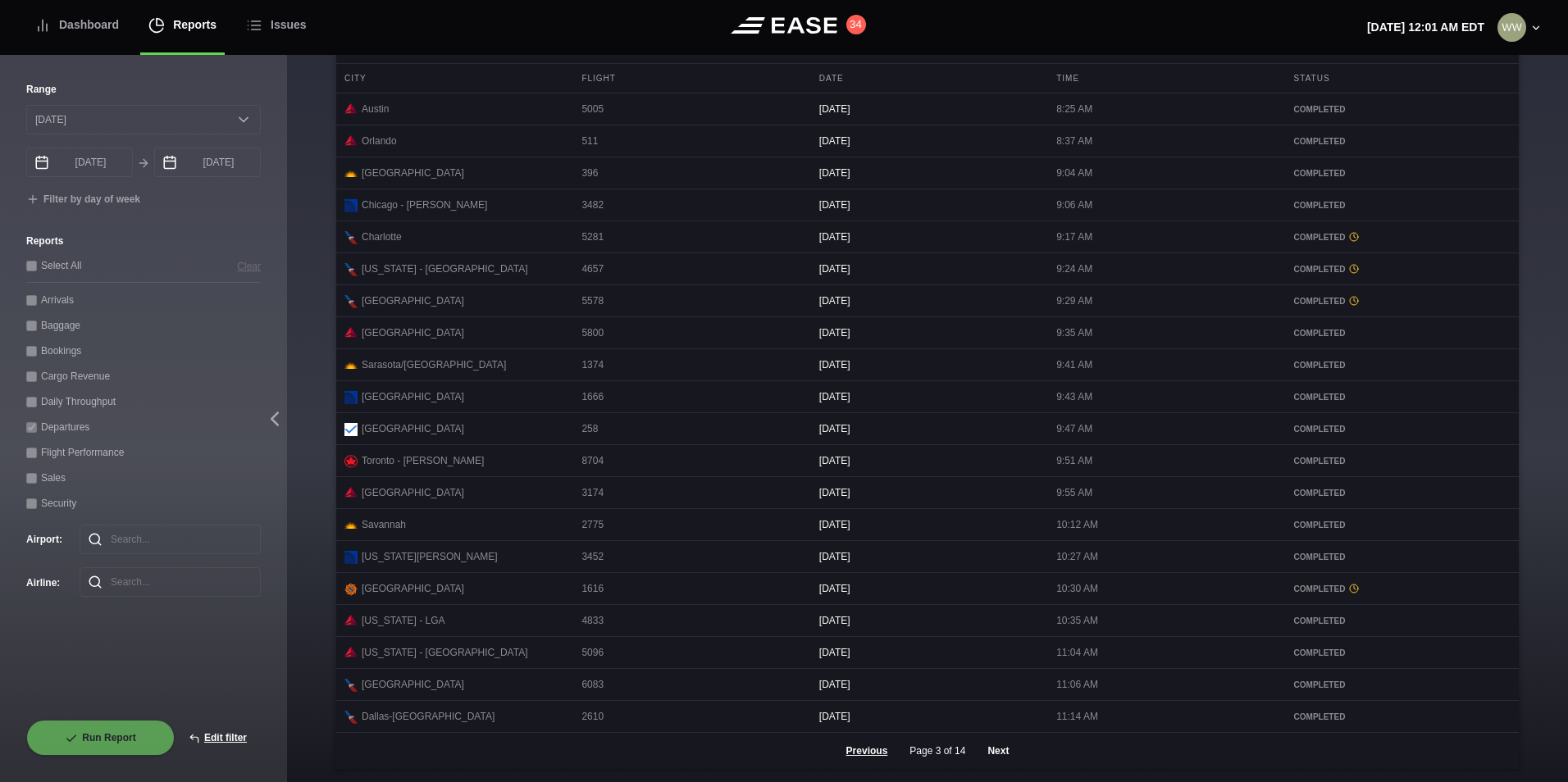
click at [986, 754] on button "Next" at bounding box center [998, 751] width 49 height 36
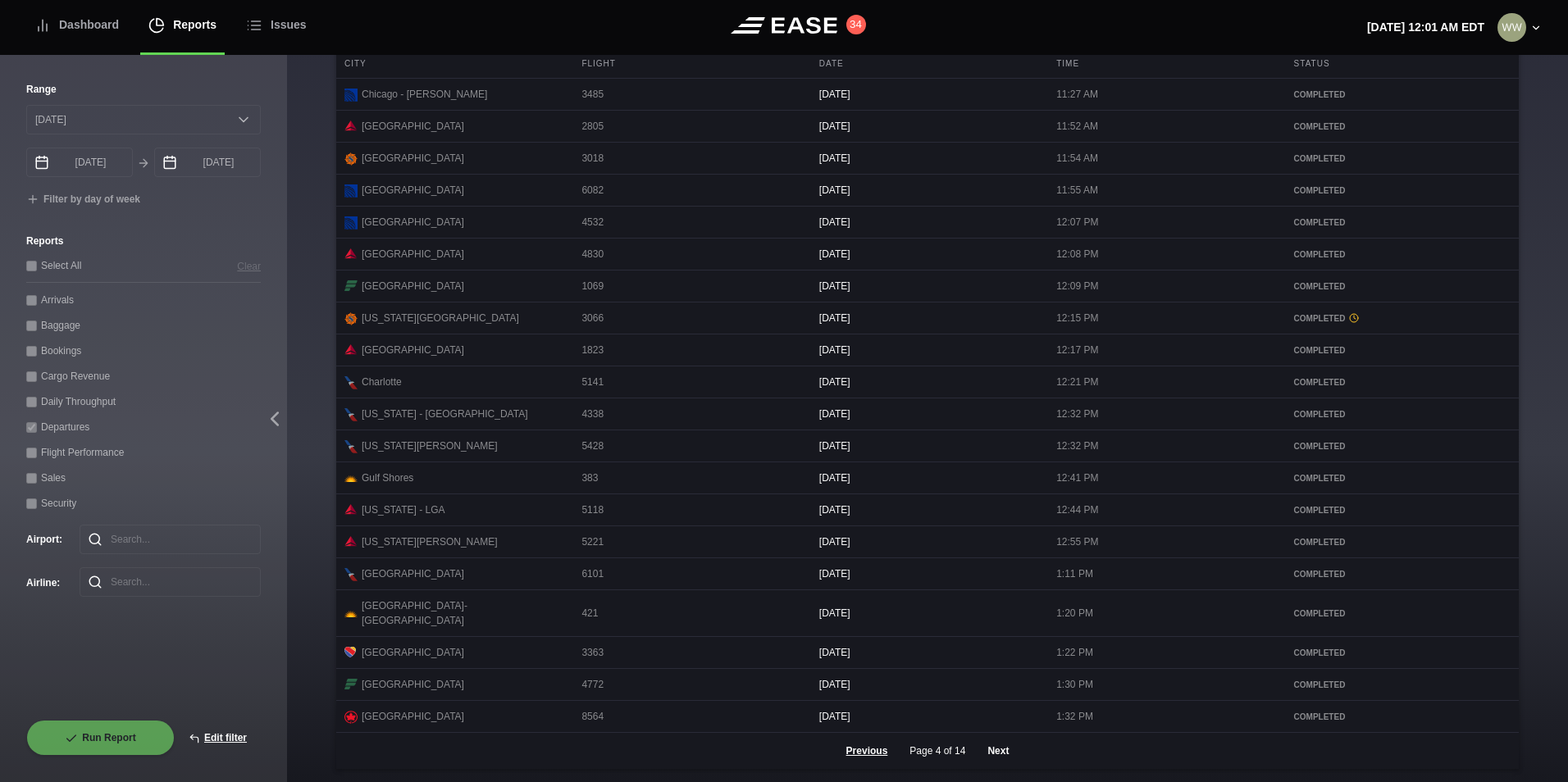
click at [997, 747] on button "Next" at bounding box center [998, 751] width 49 height 36
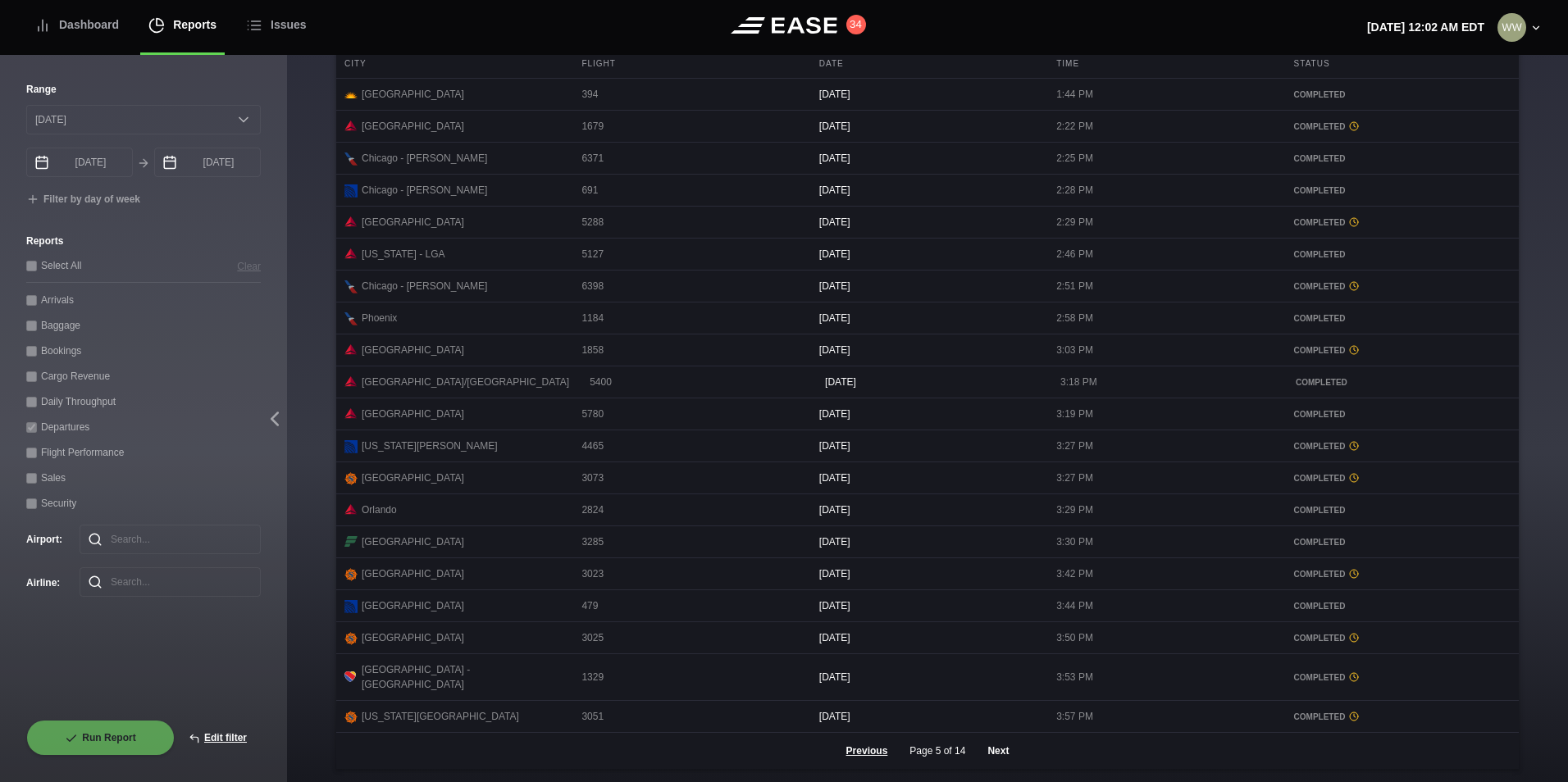
click at [995, 755] on button "Next" at bounding box center [998, 751] width 49 height 36
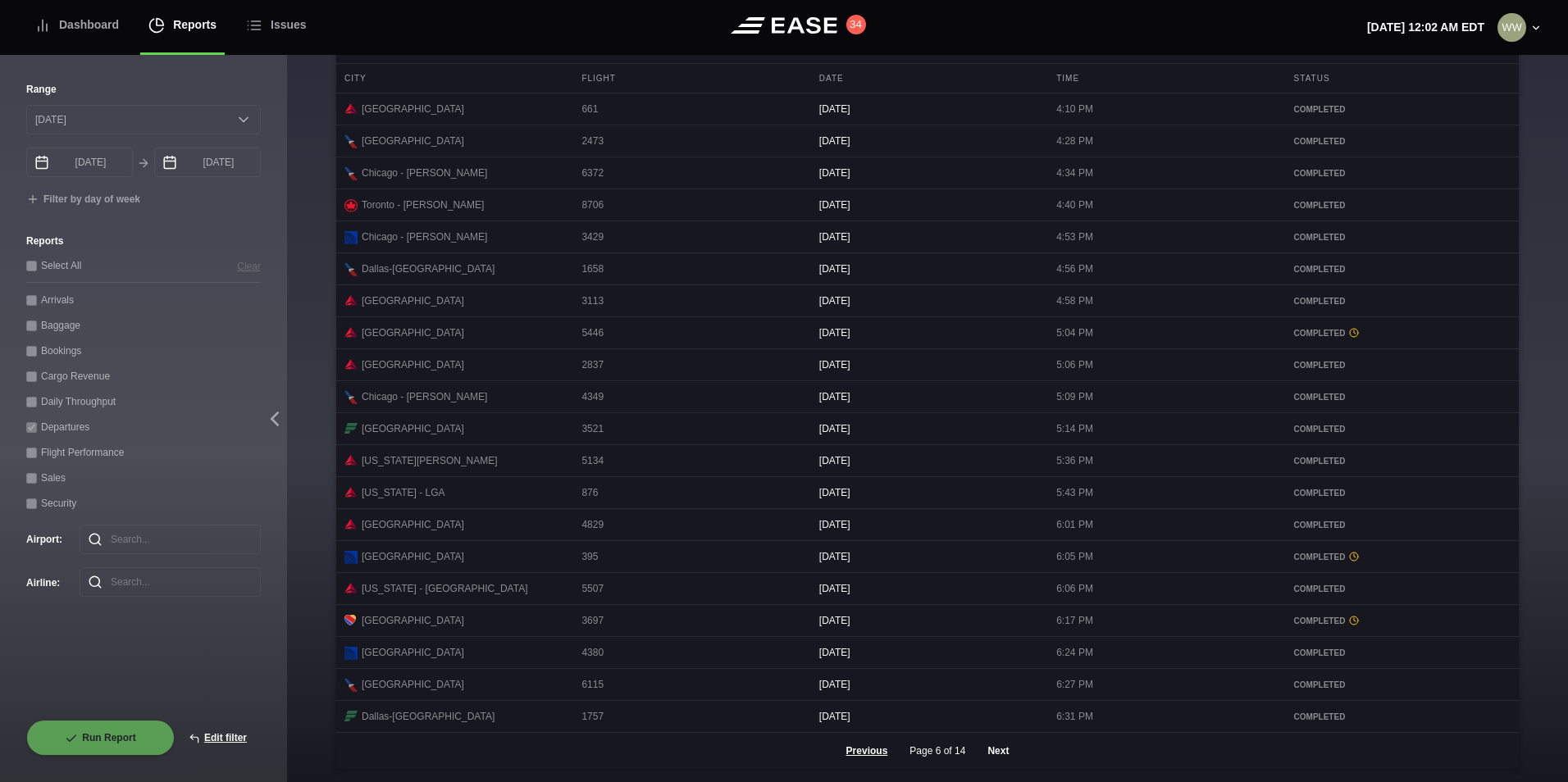
click at [991, 754] on button "Next" at bounding box center [998, 751] width 49 height 36
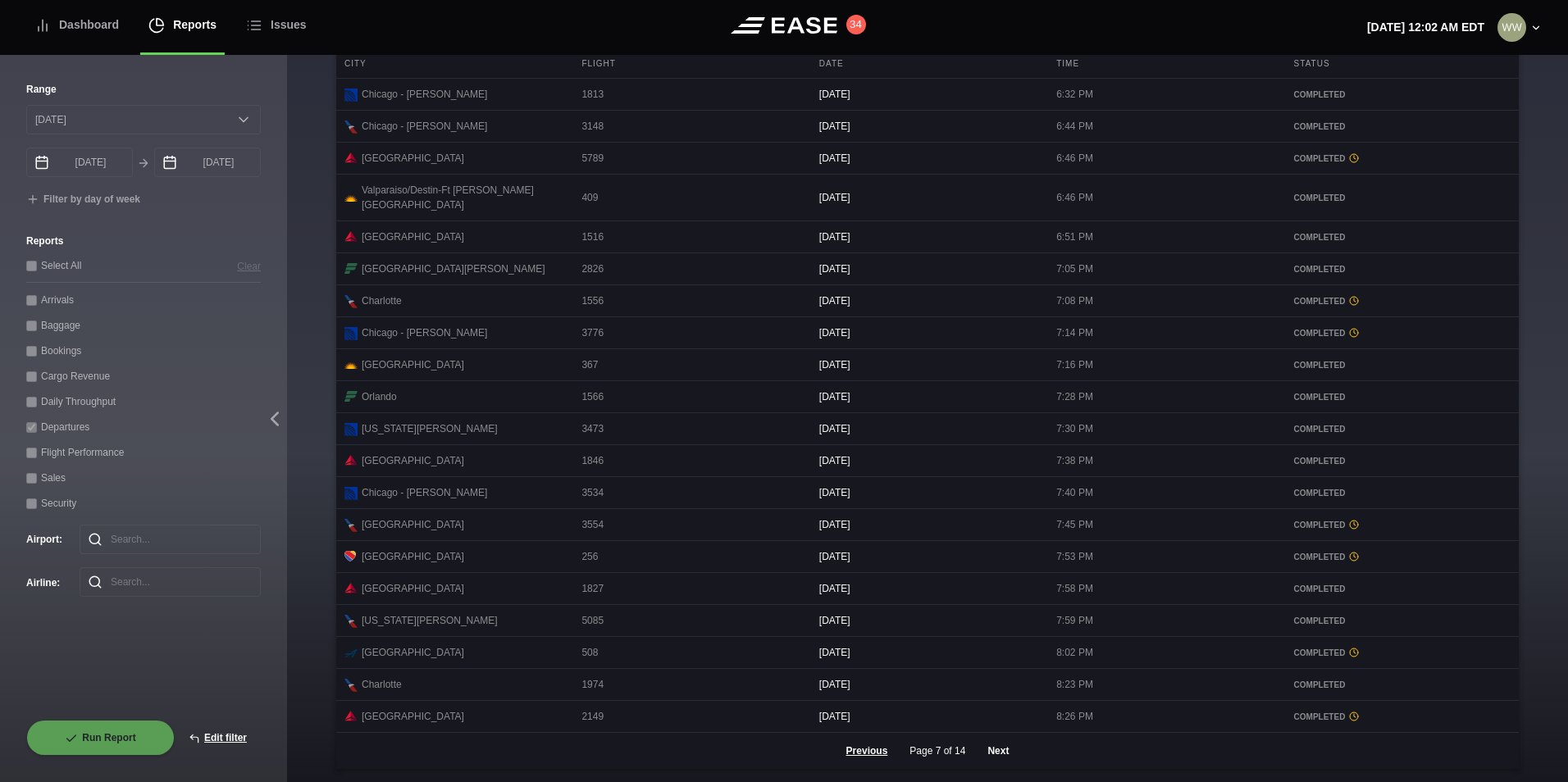
click at [1005, 751] on button "Next" at bounding box center [998, 751] width 49 height 36
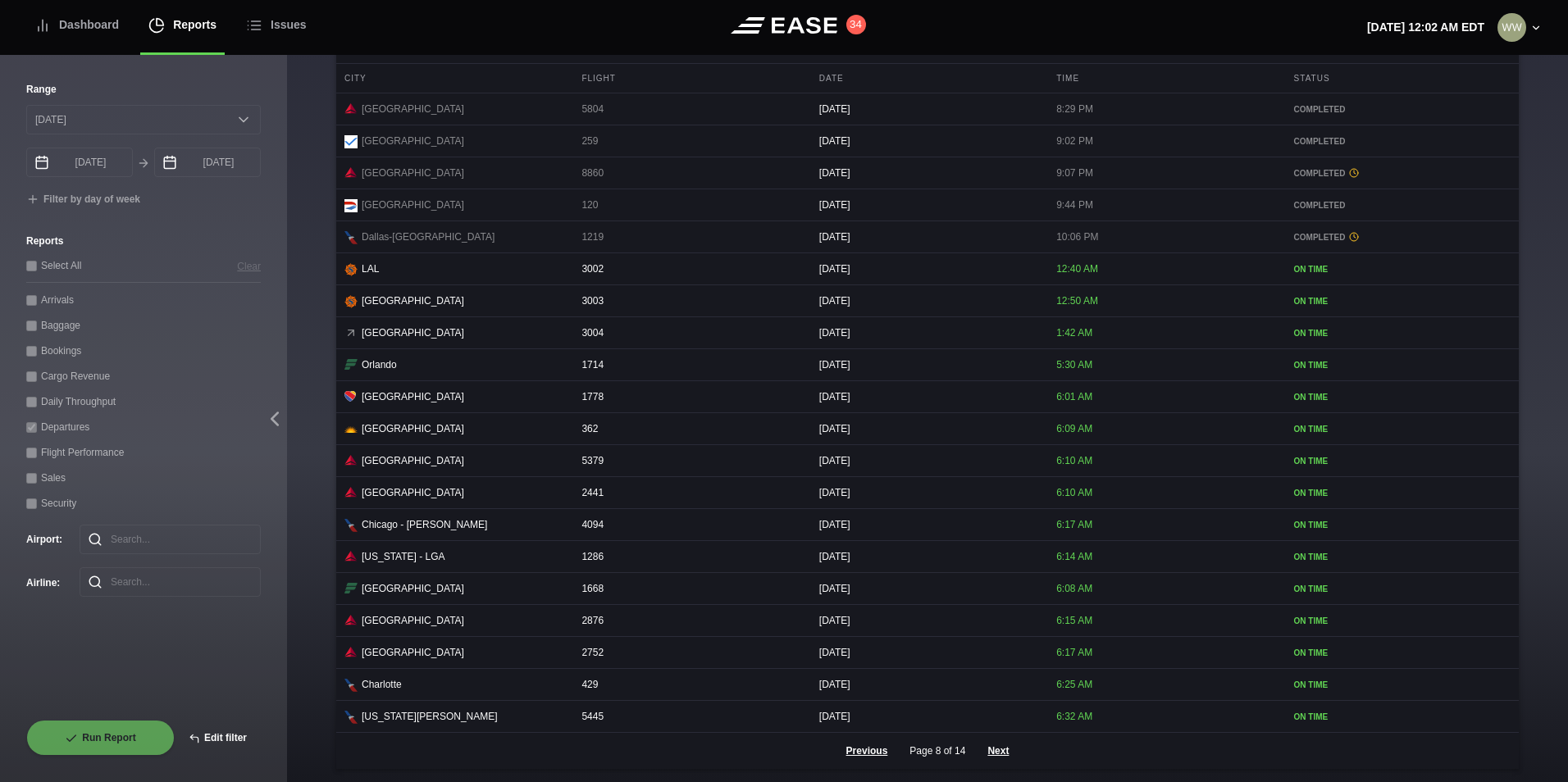
click at [227, 733] on button "Edit filter" at bounding box center [218, 738] width 86 height 36
select select "0"
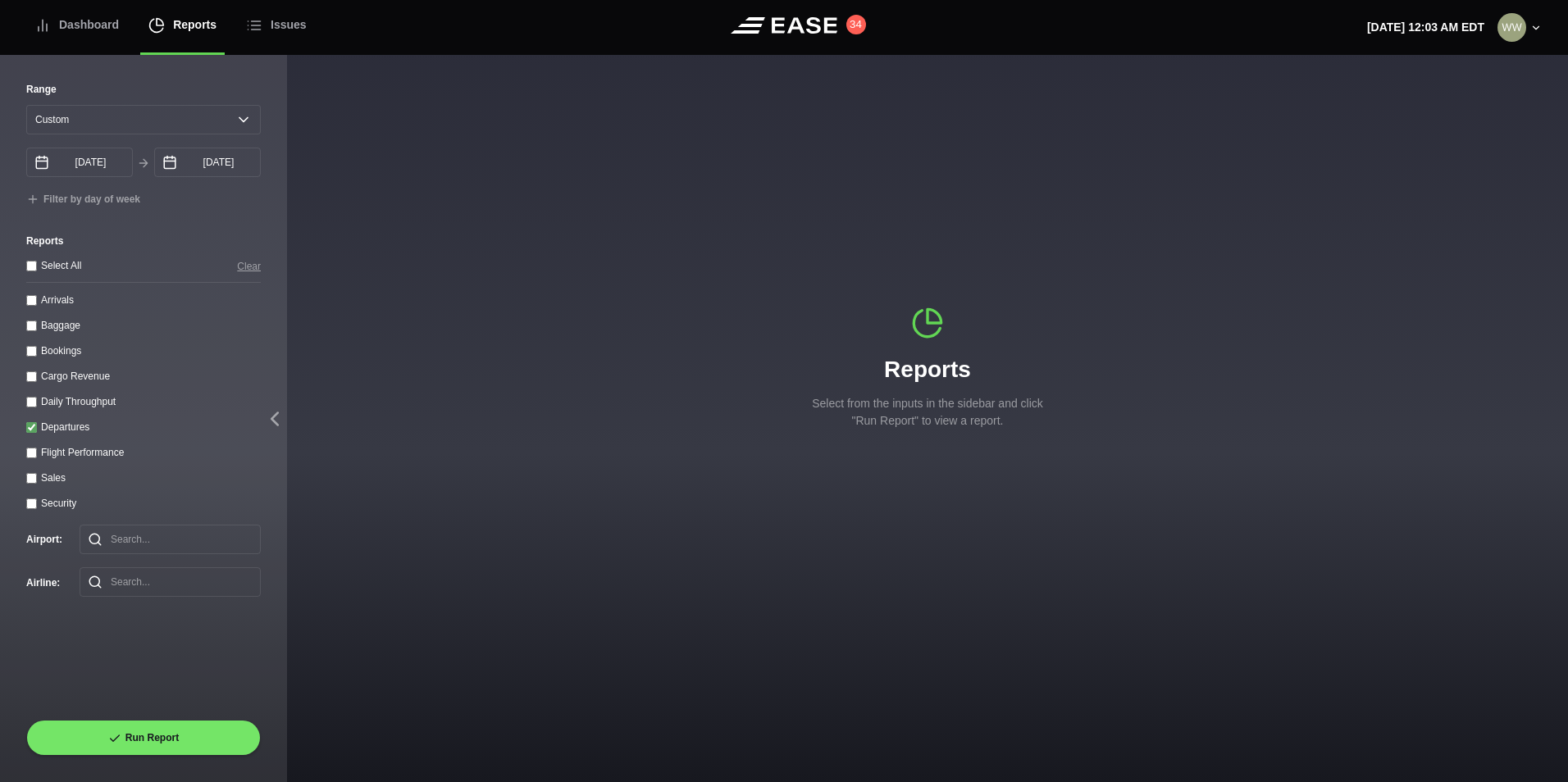
click at [30, 430] on input "Departures" at bounding box center [32, 427] width 11 height 11
checkbox input "false"
click at [35, 404] on throughput "Daily Throughput" at bounding box center [32, 402] width 11 height 11
checkbox throughput "true"
click at [135, 131] on select "[DATE] Last 7 days Last 14 days Last 30 days Last 6 weeks Custom" at bounding box center [143, 119] width 234 height 29
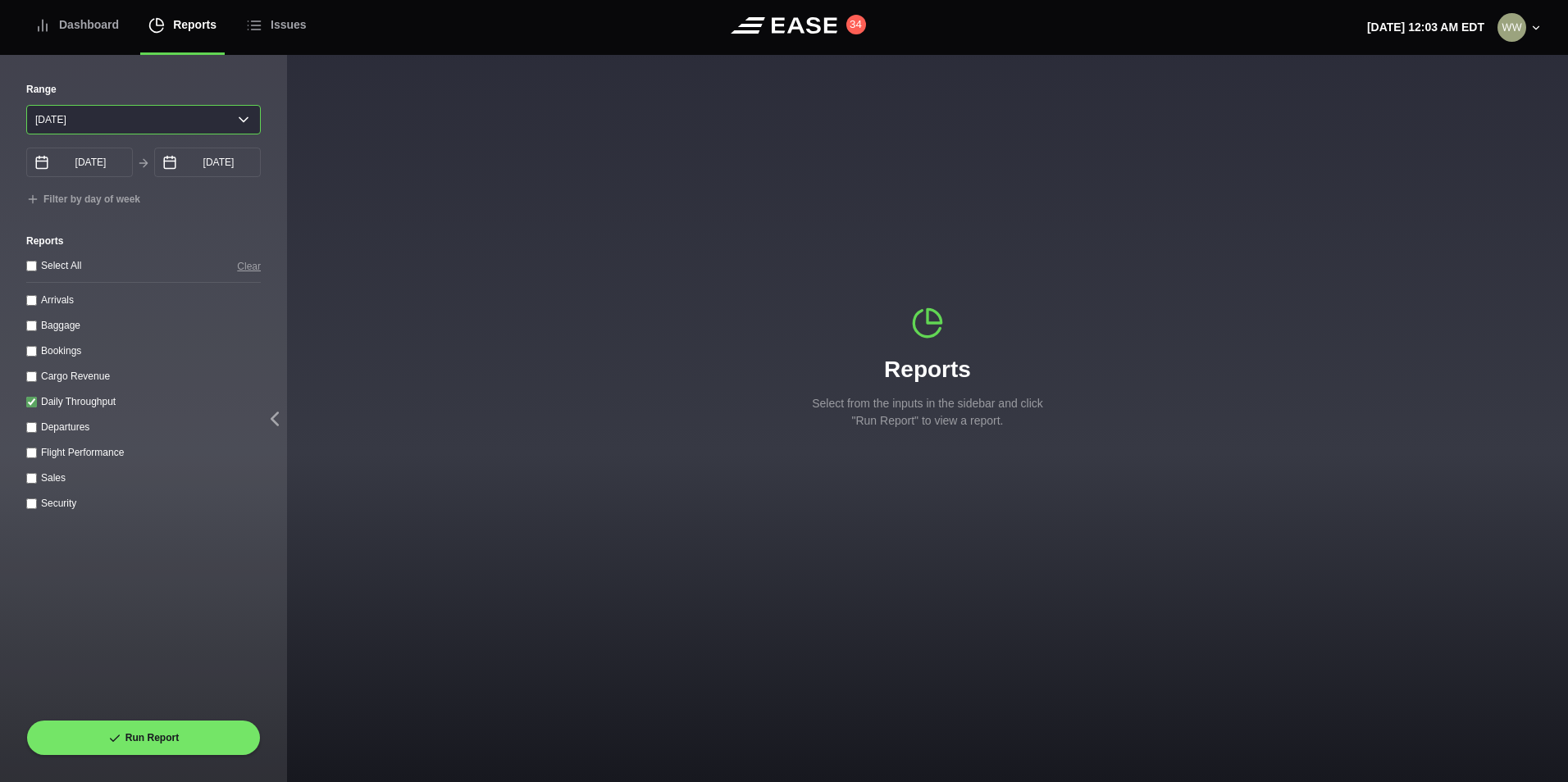
click at [26, 105] on select "[DATE] Last 7 days Last 14 days Last 30 days Last 6 weeks Custom" at bounding box center [143, 119] width 234 height 29
click at [164, 105] on select "[DATE] Last 7 days Last 14 days Last 30 days Last 6 weeks" at bounding box center [143, 119] width 234 height 29
select select "30"
click at [26, 105] on select "[DATE] Last 7 days Last 14 days Last 30 days Last 6 weeks" at bounding box center [143, 119] width 234 height 29
type input "[DATE]"
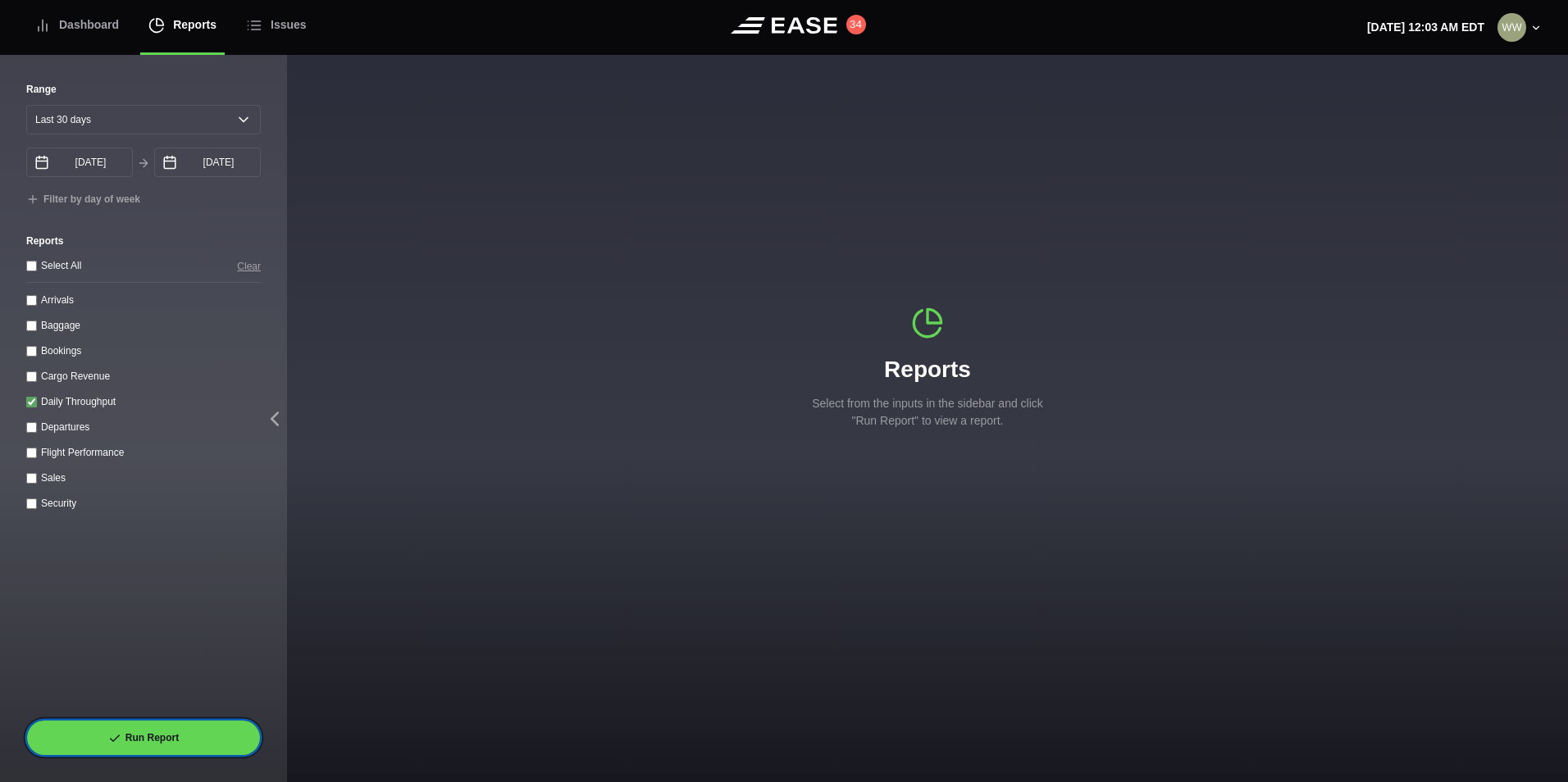
click at [169, 754] on button "Run Report" at bounding box center [143, 738] width 234 height 36
select select "30"
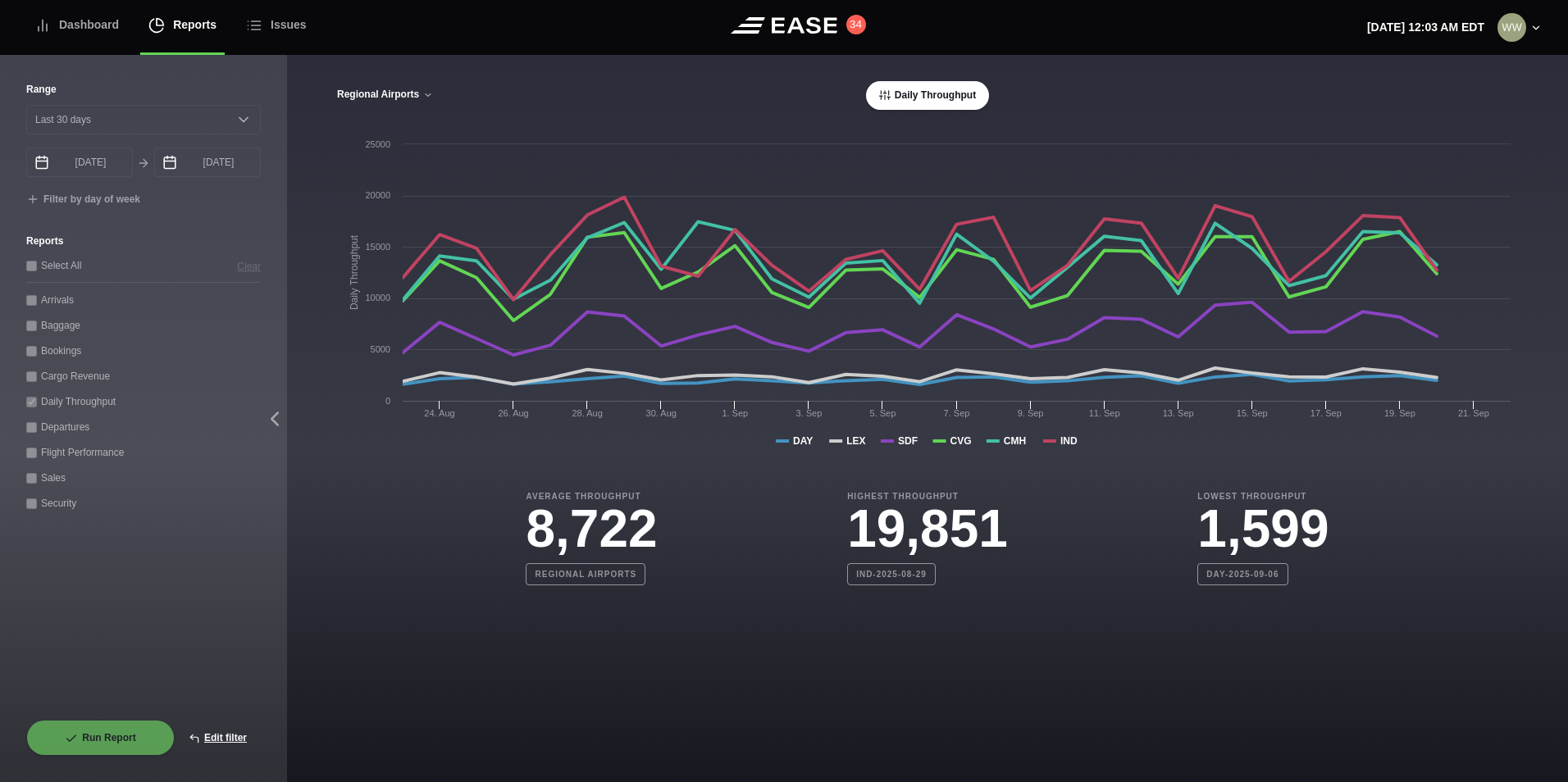
click at [397, 98] on button "Regional Airports" at bounding box center [385, 95] width 98 height 12
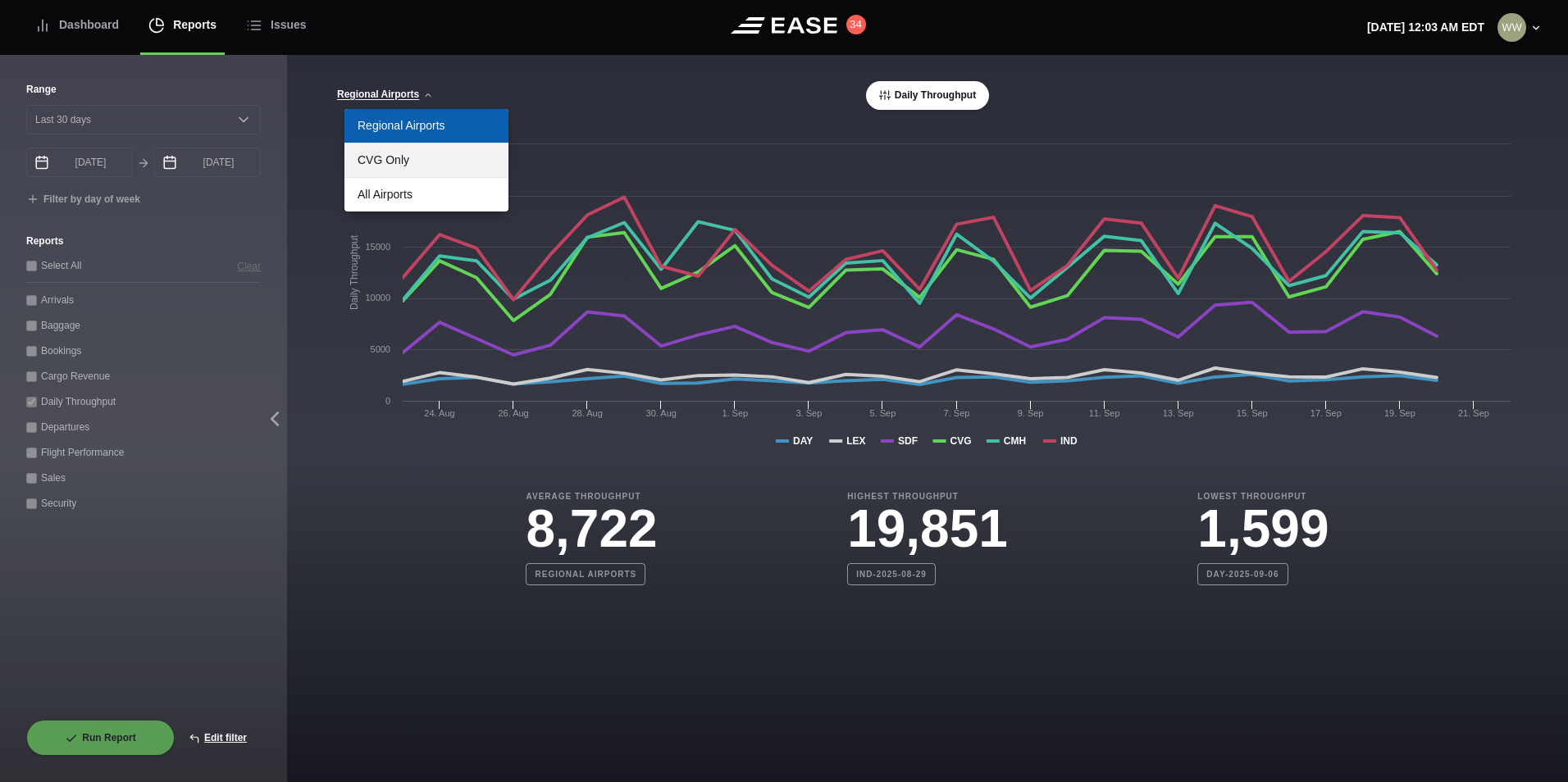
click at [399, 150] on link "CVG Only" at bounding box center [427, 159] width 164 height 34
